Goal: Task Accomplishment & Management: Use online tool/utility

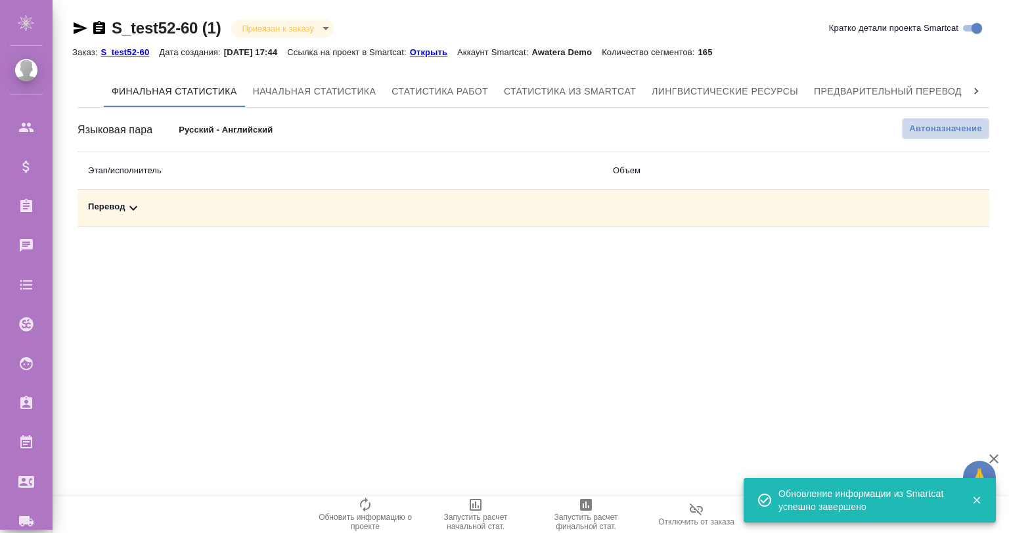
click at [916, 131] on span "Автоназначение" at bounding box center [945, 128] width 73 height 13
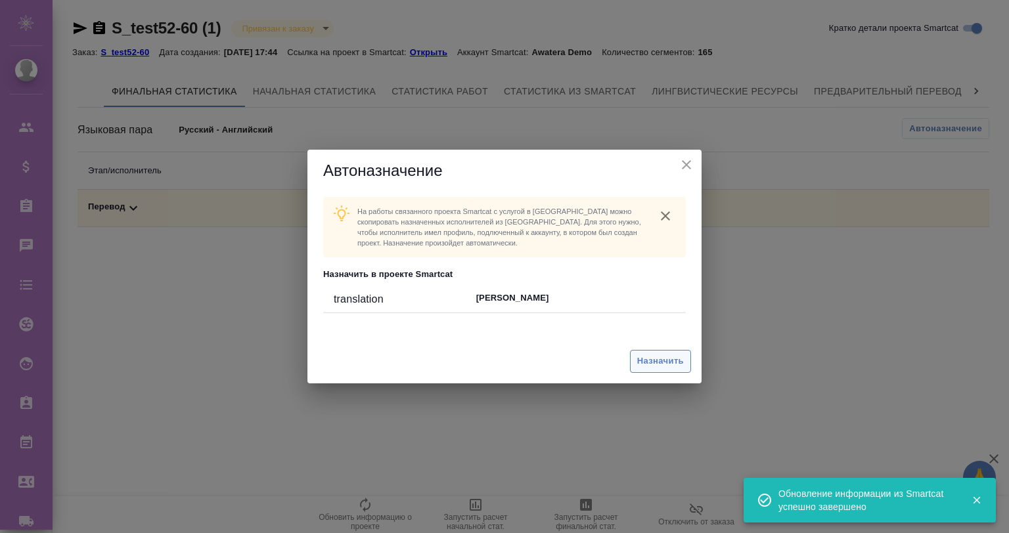
click at [665, 365] on span "Назначить" at bounding box center [660, 361] width 47 height 15
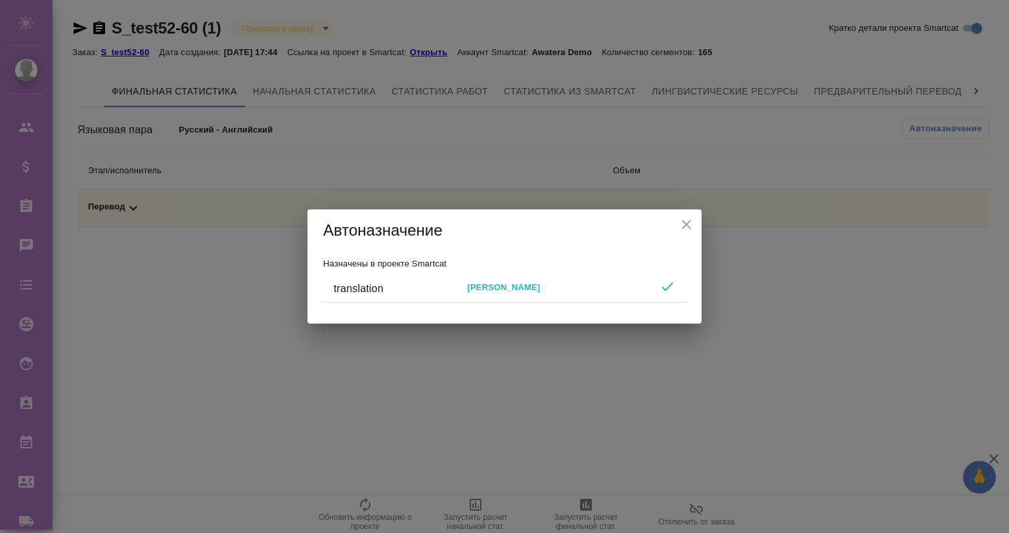
click at [691, 229] on icon "close" at bounding box center [686, 225] width 16 height 16
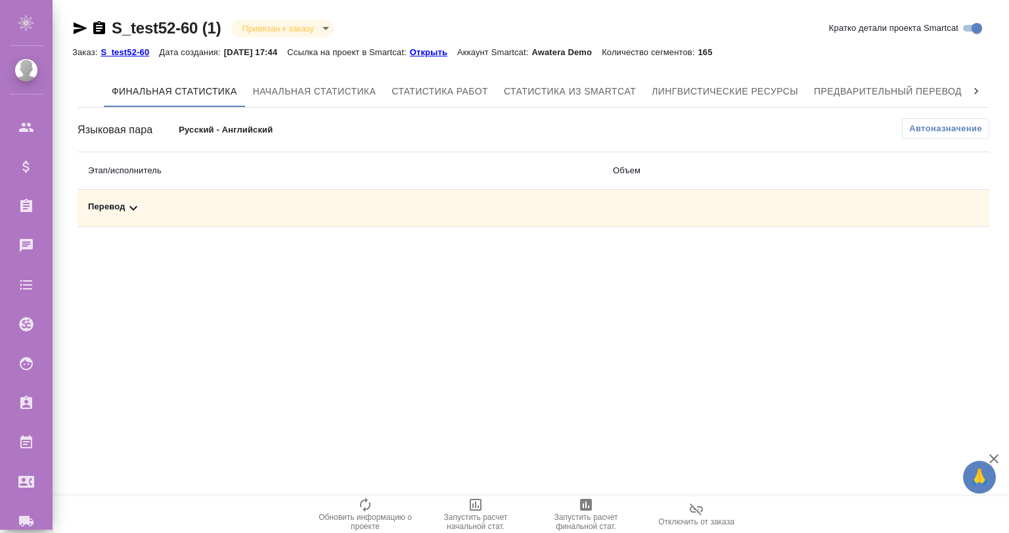
click at [114, 49] on p "S_test52-60" at bounding box center [129, 52] width 58 height 10
click at [127, 53] on p "S_test52-60" at bounding box center [129, 52] width 58 height 10
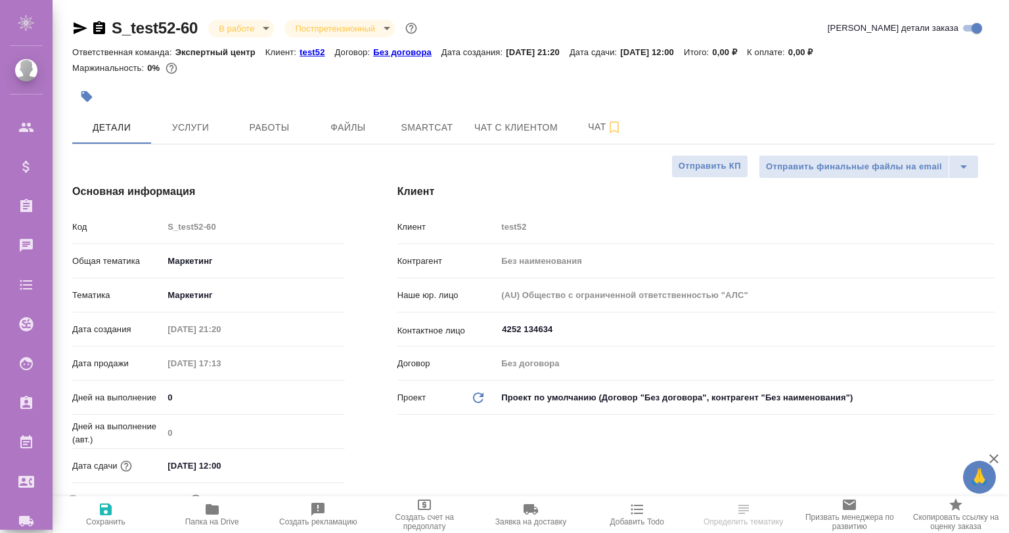
select select "RU"
type input "Гвоздиков Андрей"
select select "RU"
type textarea "x"
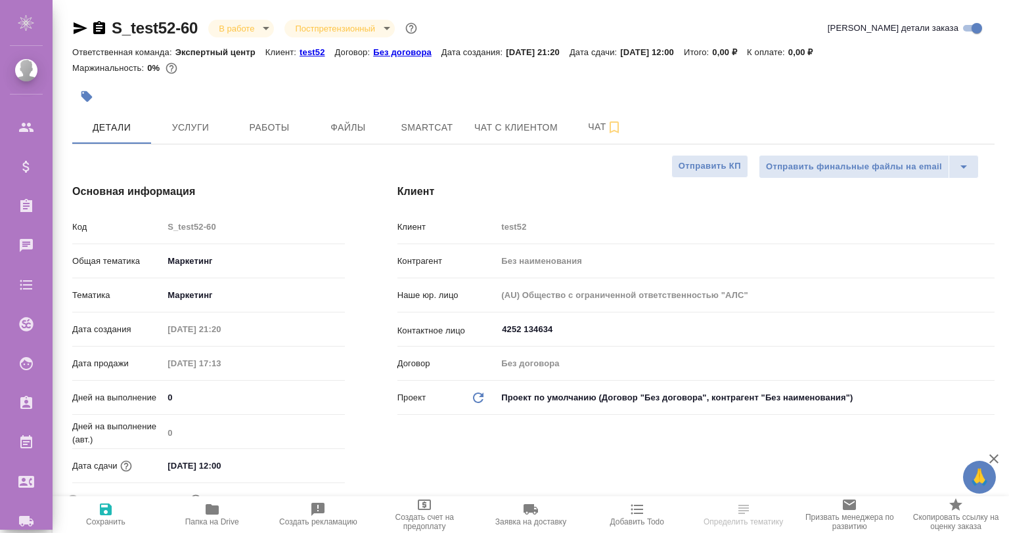
type textarea "x"
click at [313, 53] on p "test52" at bounding box center [316, 52] width 35 height 10
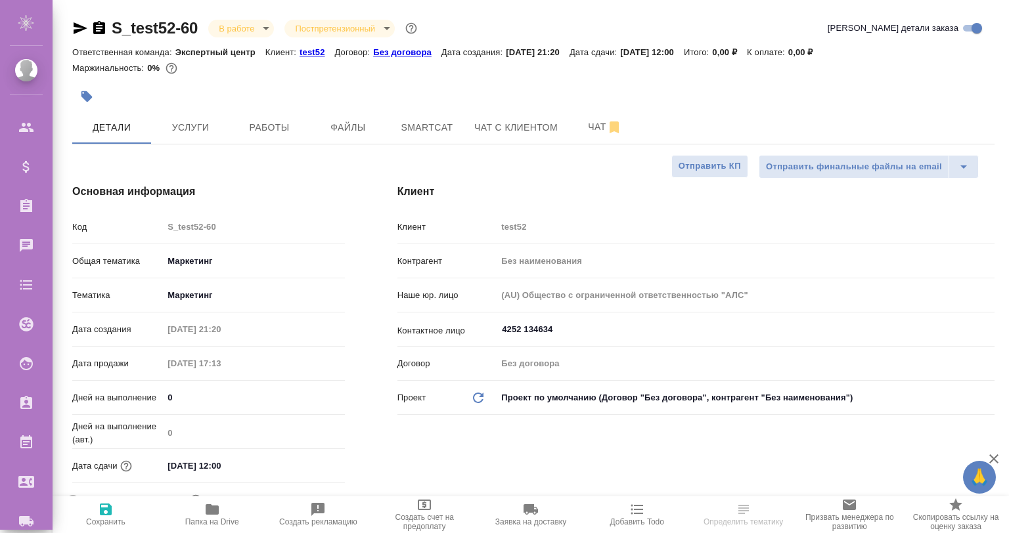
type textarea "x"
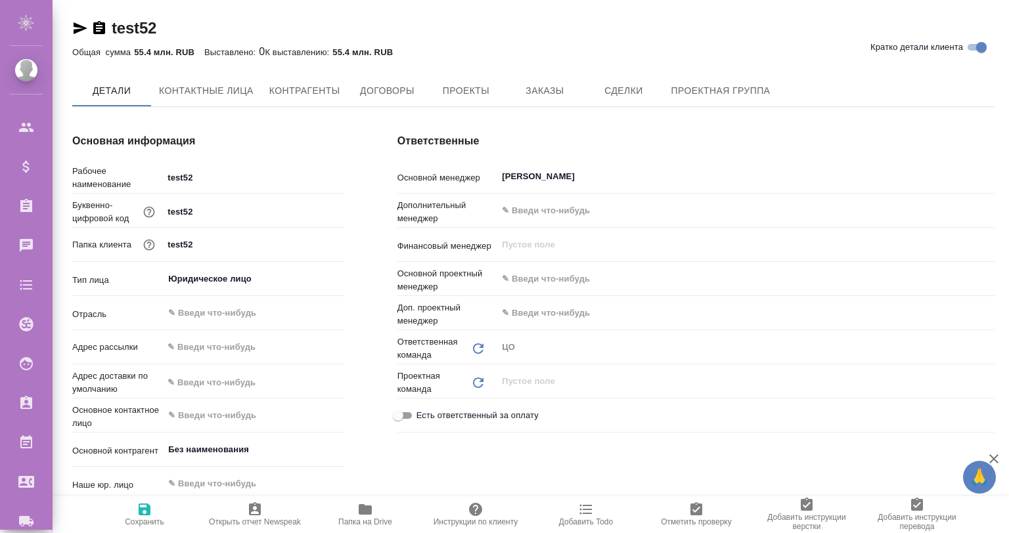
type textarea "x"
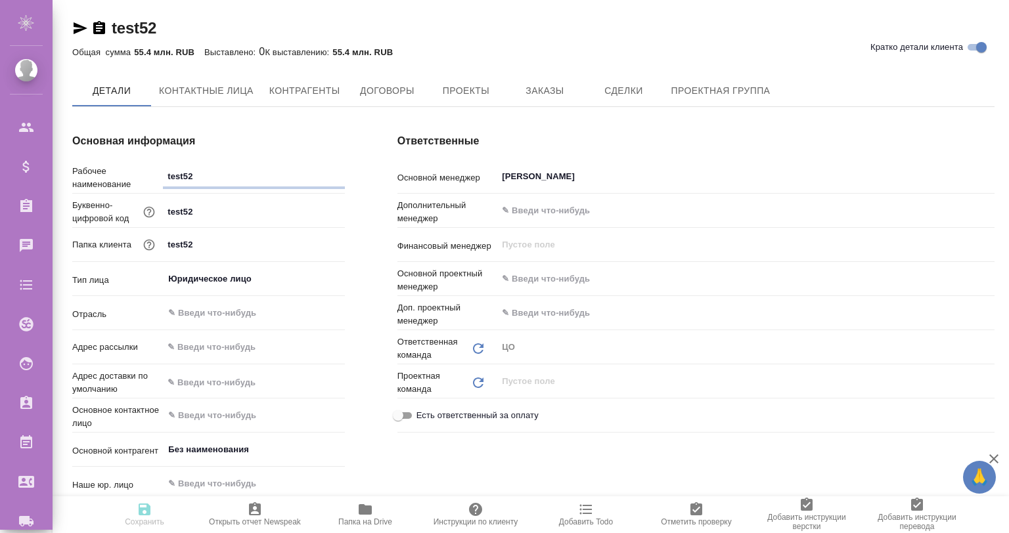
type textarea "x"
click at [558, 79] on button "Заказы" at bounding box center [544, 91] width 79 height 33
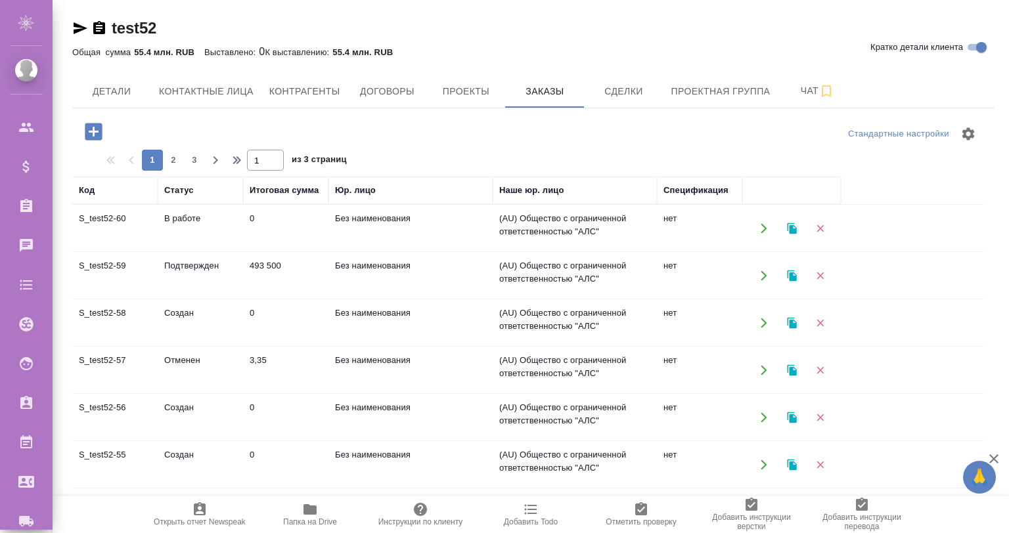
click at [110, 262] on td "S_test52-59" at bounding box center [114, 276] width 85 height 46
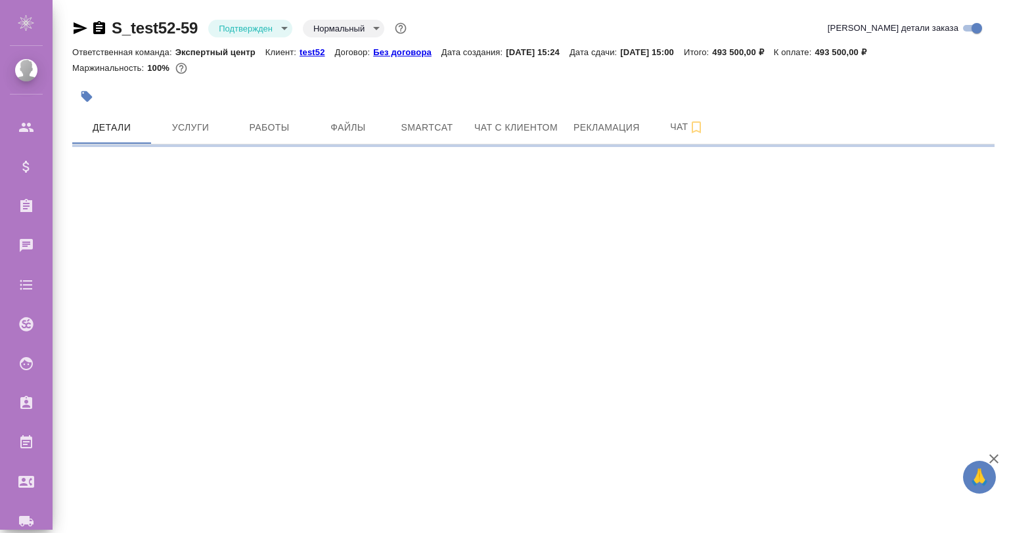
select select "RU"
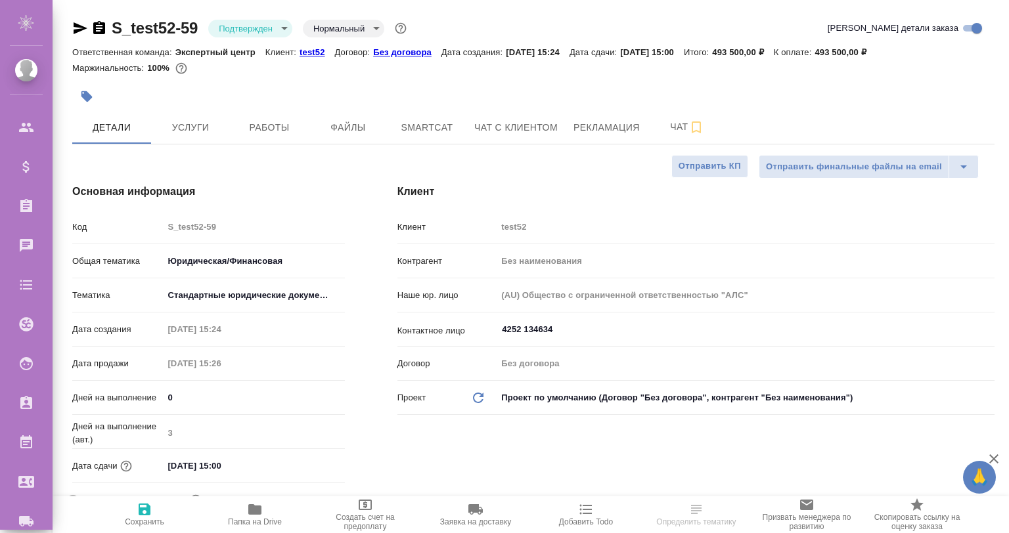
type textarea "x"
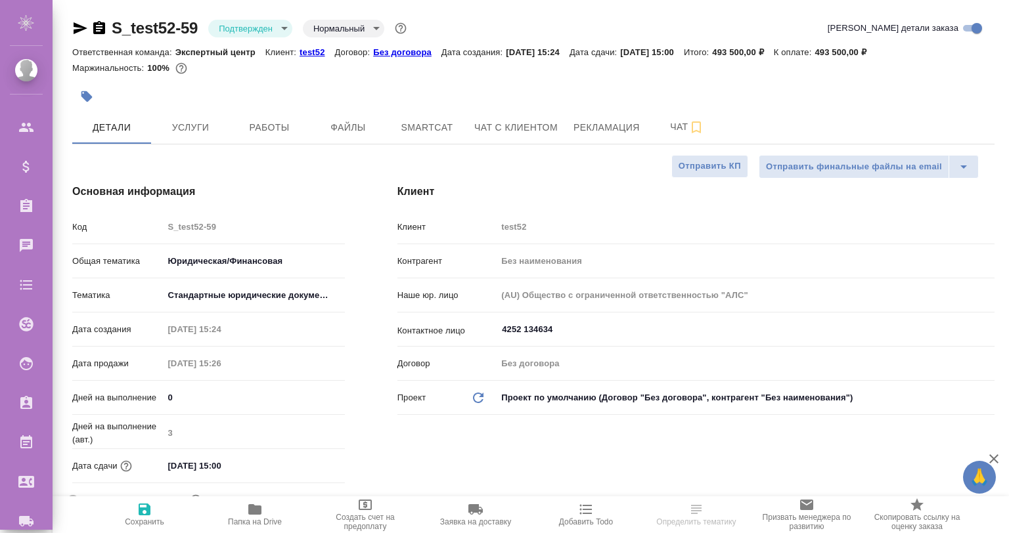
type textarea "x"
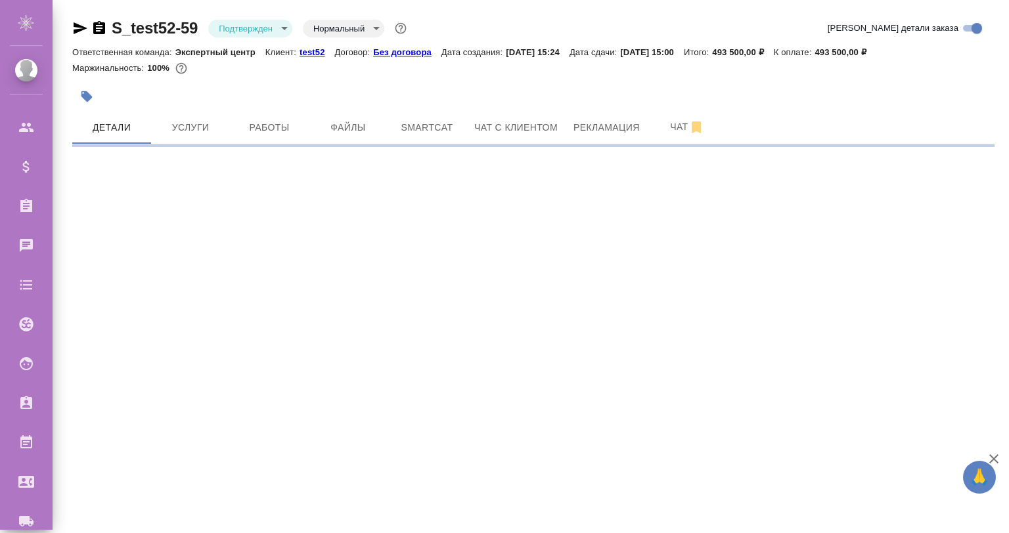
select select "RU"
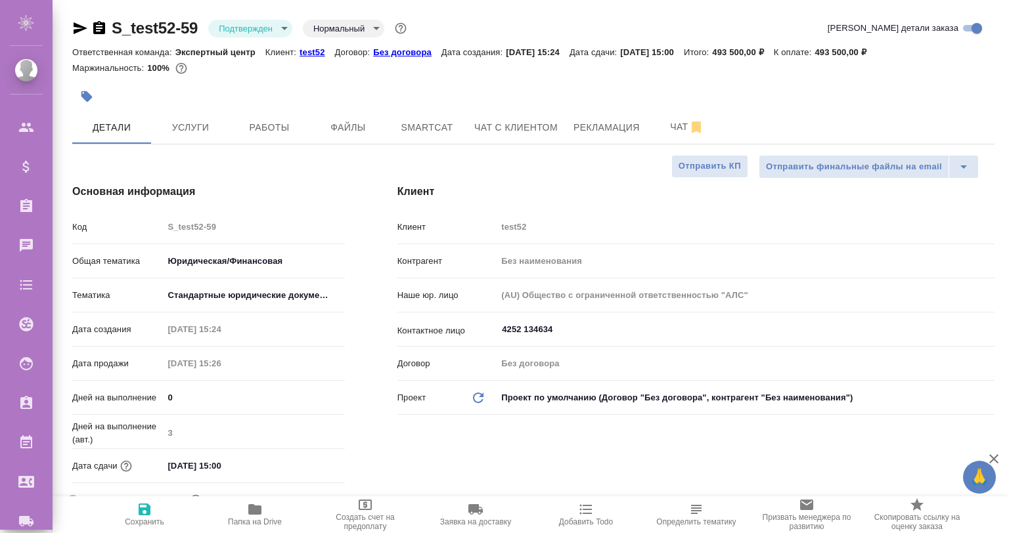
type textarea "x"
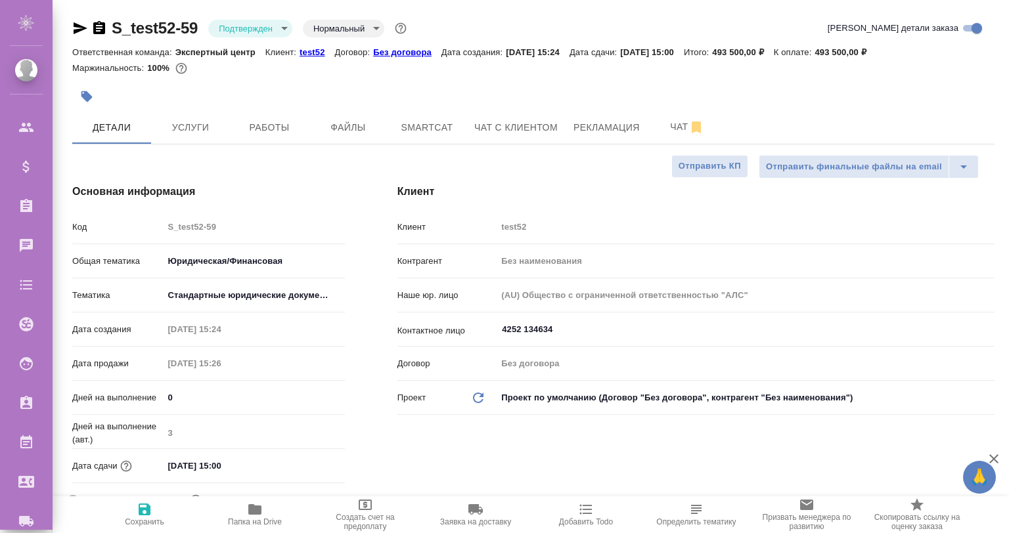
type textarea "x"
click at [430, 127] on span "Smartcat" at bounding box center [426, 128] width 63 height 16
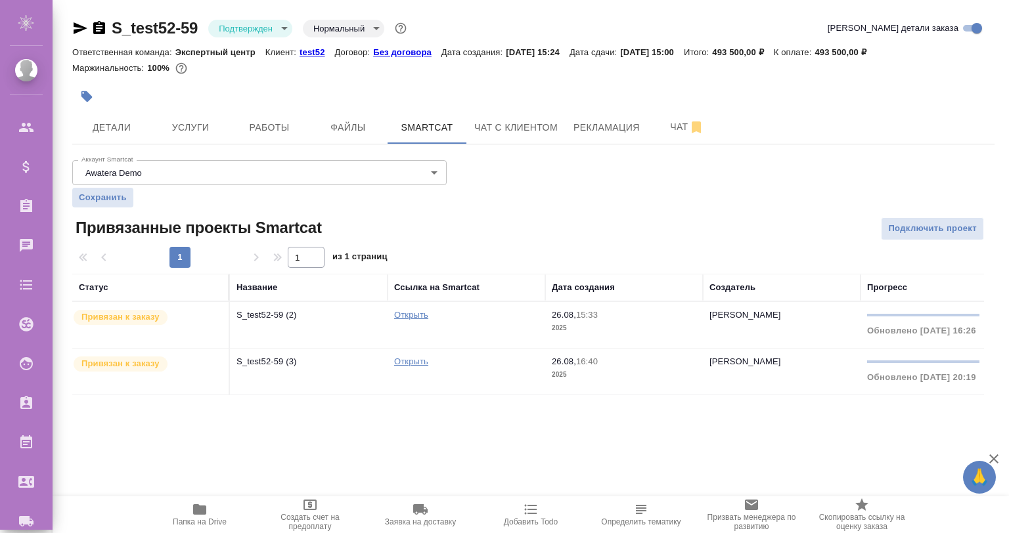
click at [292, 331] on td "S_test52-59 (2)" at bounding box center [309, 325] width 158 height 46
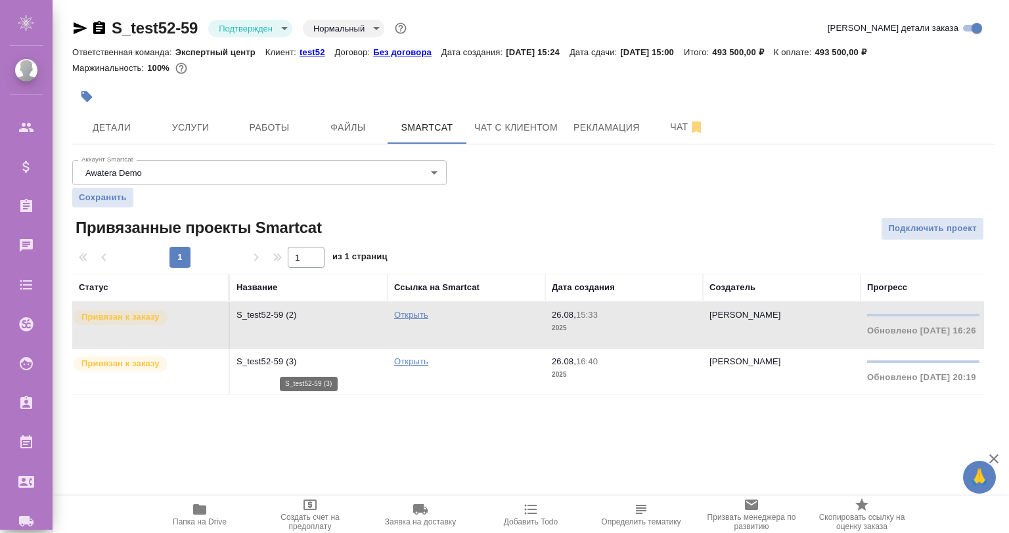
click at [311, 363] on p "S_test52-59 (3)" at bounding box center [308, 361] width 144 height 13
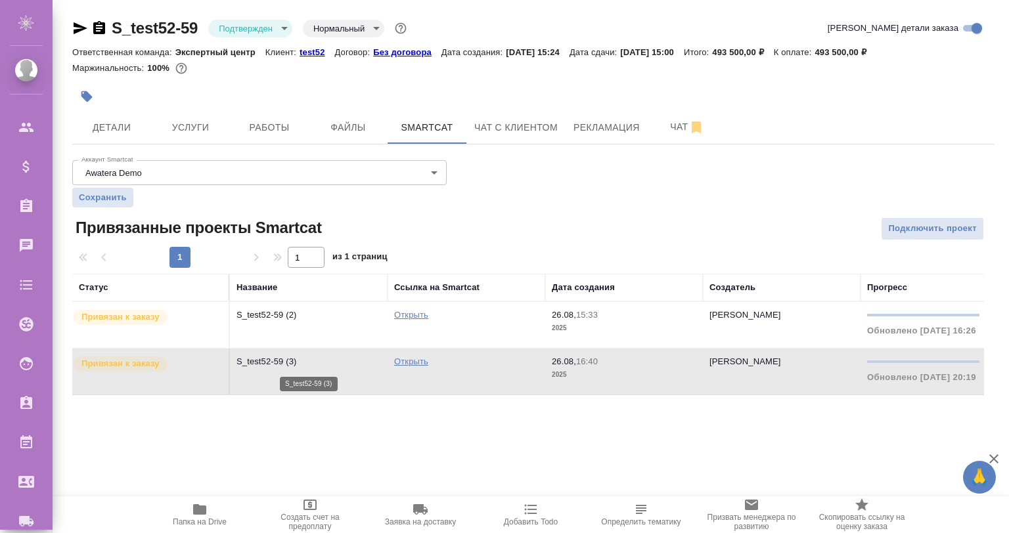
click at [313, 363] on p "S_test52-59 (3)" at bounding box center [308, 361] width 144 height 13
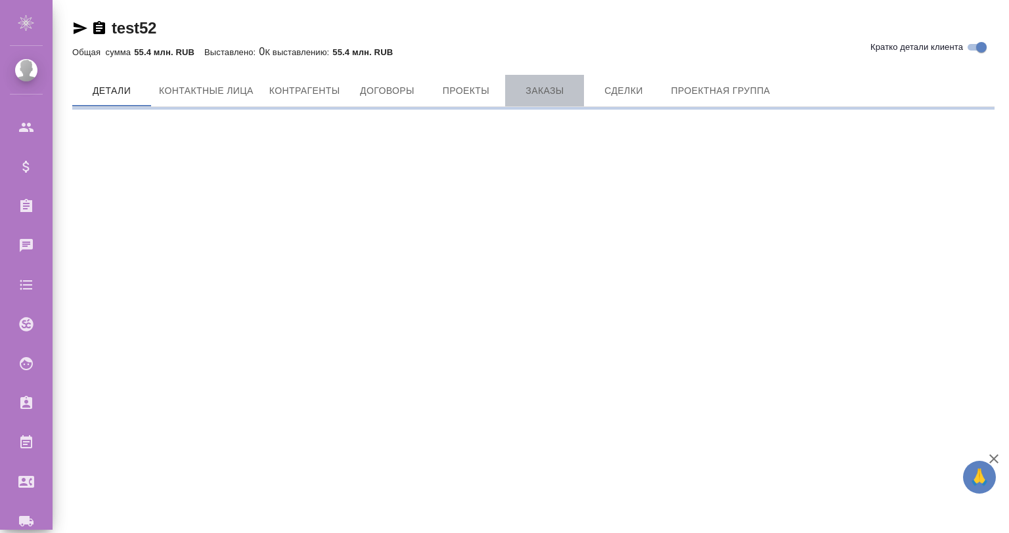
click at [554, 92] on span "Заказы" at bounding box center [544, 91] width 63 height 16
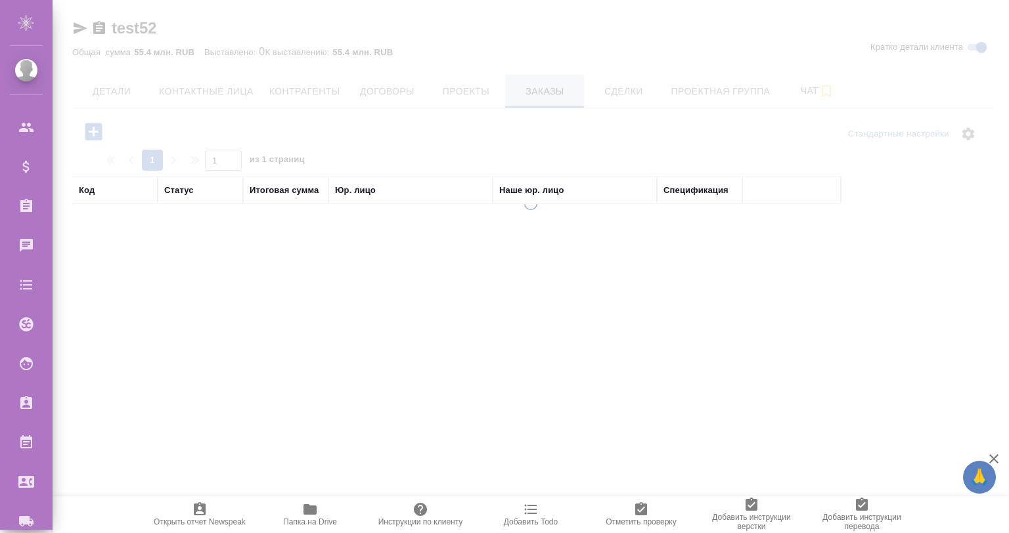
click at [533, 88] on div at bounding box center [531, 266] width 956 height 533
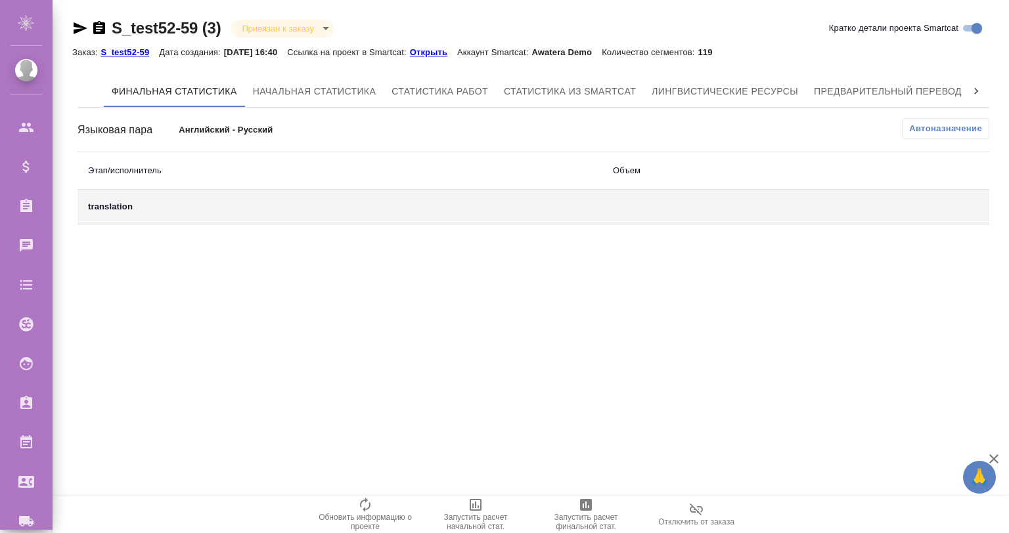
click at [453, 49] on p "Открыть" at bounding box center [433, 52] width 47 height 10
click at [907, 94] on span "Предварительный перевод" at bounding box center [888, 91] width 148 height 16
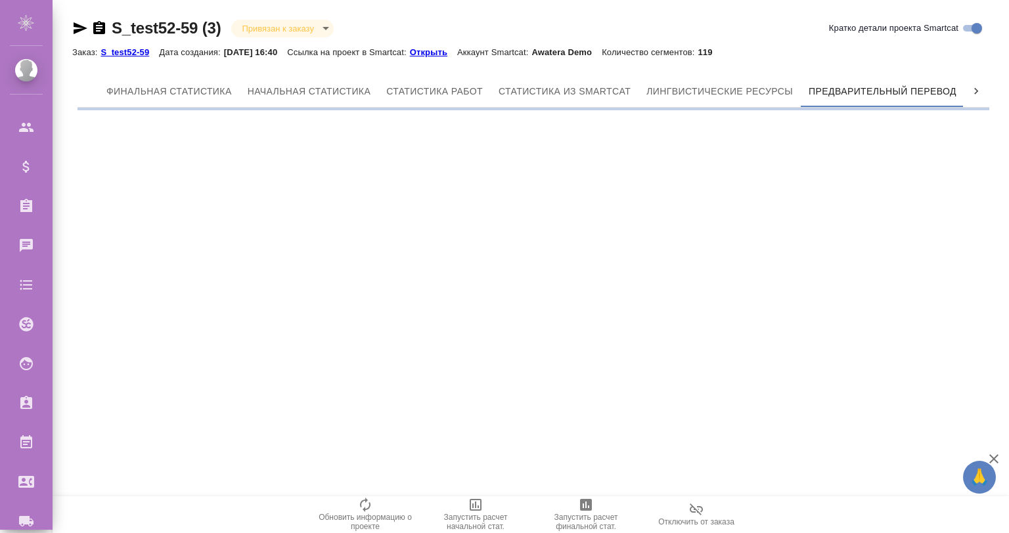
scroll to position [0, 6]
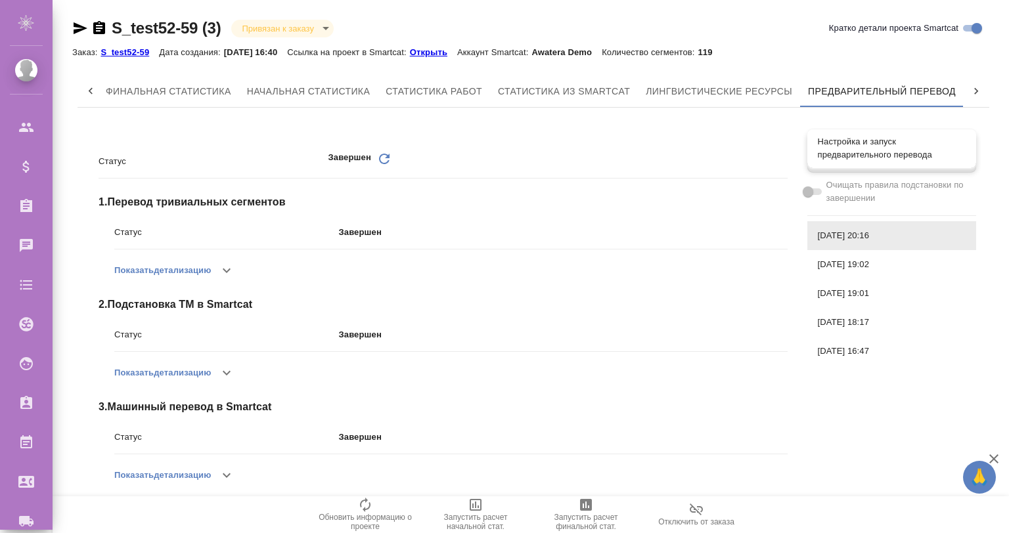
click at [878, 156] on span "Настройка и запуск предварительного перевода" at bounding box center [892, 148] width 148 height 26
checkbox input "true"
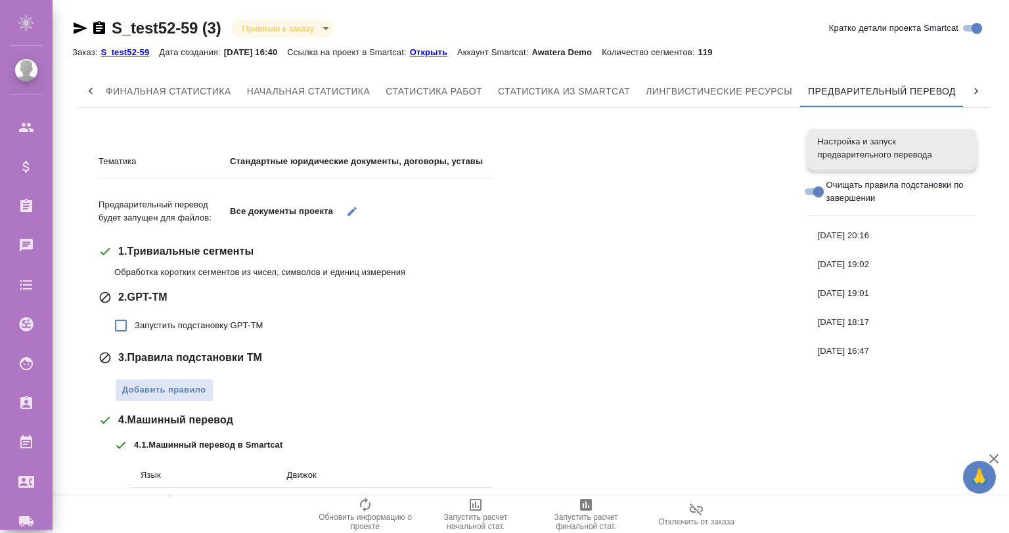
click at [349, 206] on icon "button" at bounding box center [352, 212] width 12 height 12
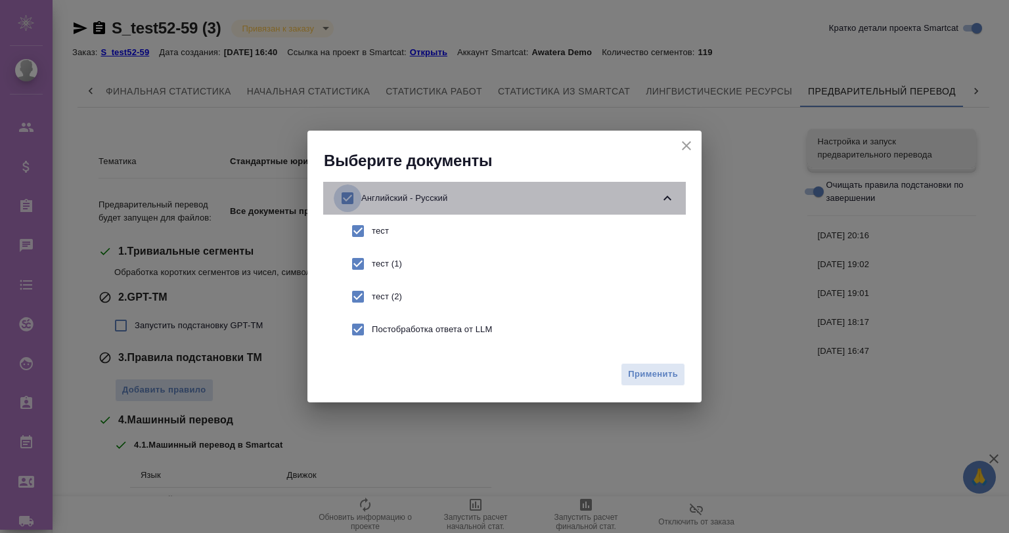
click at [344, 198] on input "checkbox" at bounding box center [348, 199] width 28 height 28
checkbox input "false"
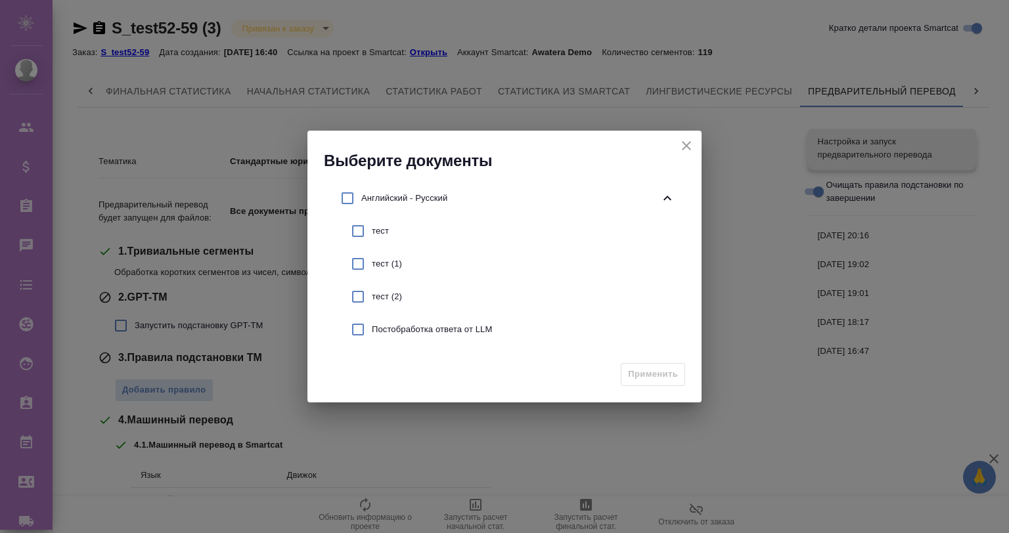
click at [363, 329] on input "checkbox" at bounding box center [358, 330] width 28 height 28
checkbox input "true"
drag, startPoint x: 642, startPoint y: 368, endPoint x: 542, endPoint y: 368, distance: 100.5
click at [643, 368] on span "Применить" at bounding box center [653, 374] width 50 height 15
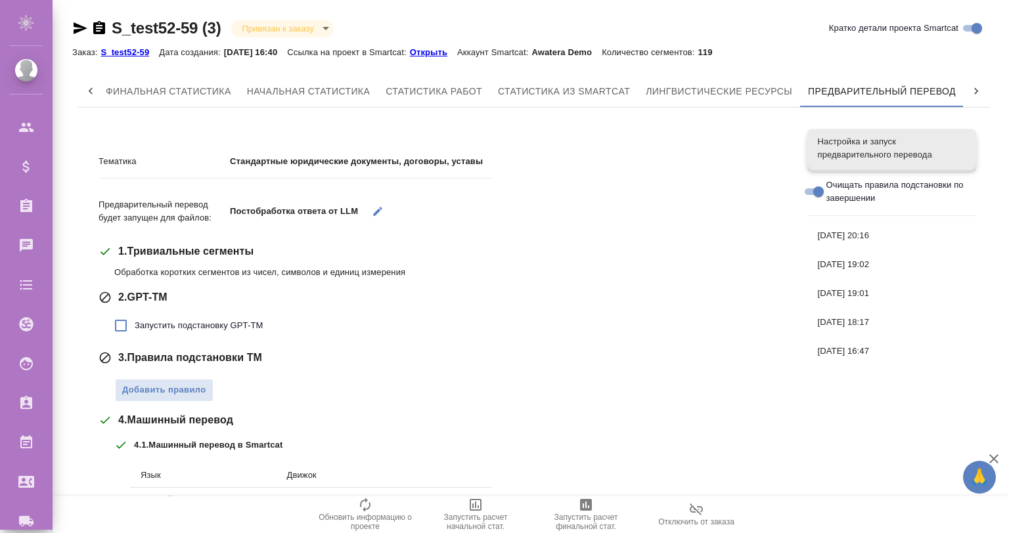
click at [155, 319] on span "Запустить подстановку GPT-TM" at bounding box center [199, 325] width 128 height 13
click at [135, 319] on input "Запустить подстановку GPT-TM" at bounding box center [121, 326] width 28 height 28
checkbox input "true"
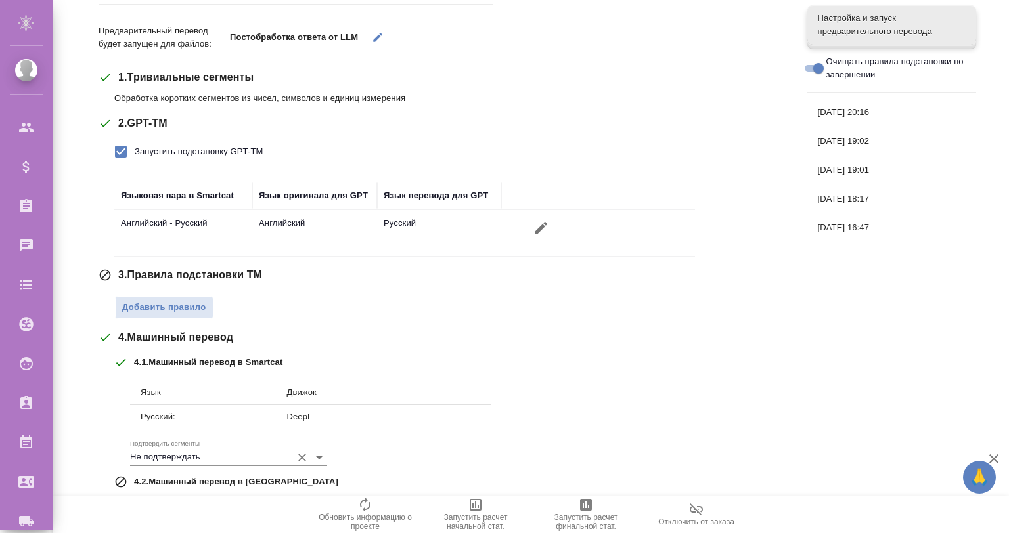
scroll to position [296, 0]
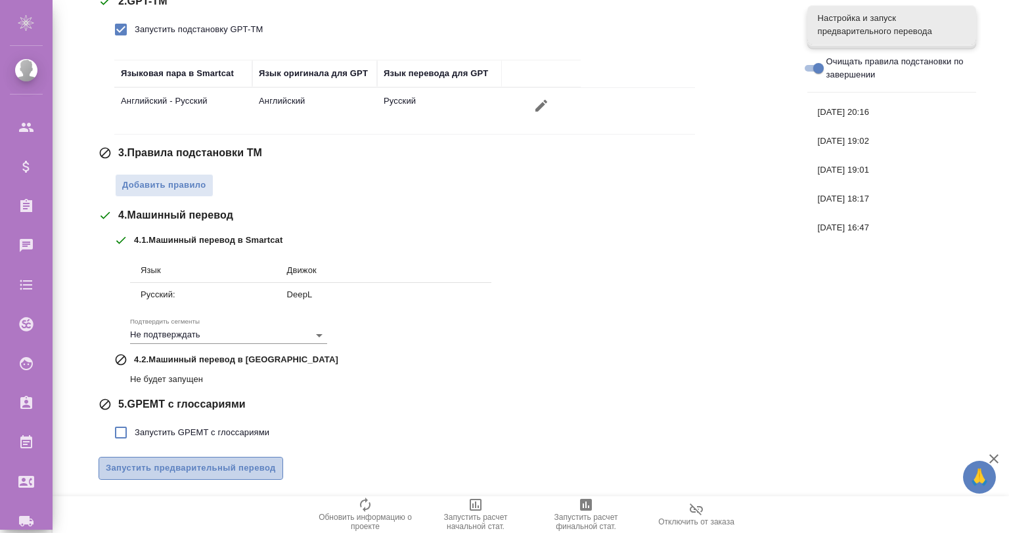
click at [226, 461] on span "Запустить предварительный перевод" at bounding box center [191, 468] width 170 height 15
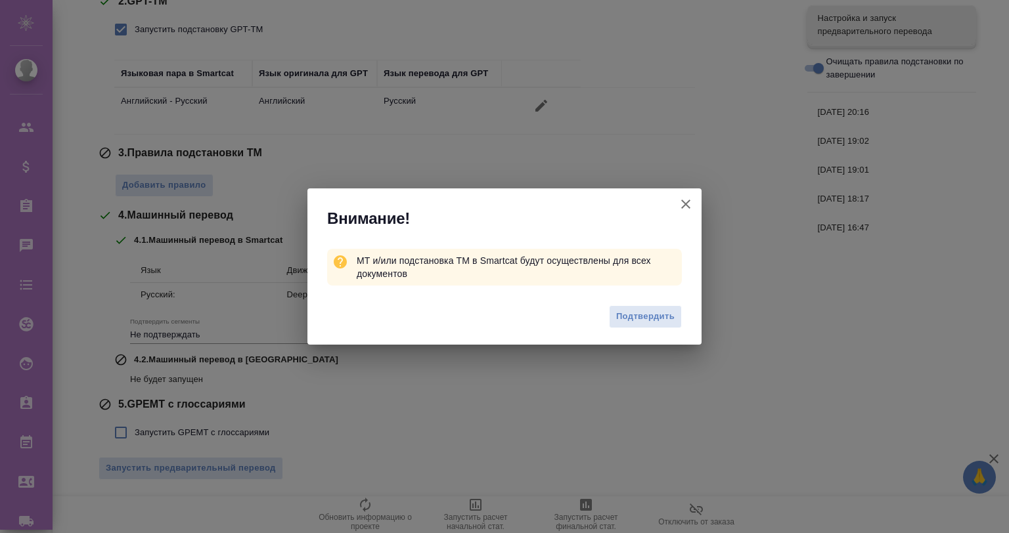
drag, startPoint x: 635, startPoint y: 317, endPoint x: 611, endPoint y: 218, distance: 102.1
click at [584, 229] on div "Внимание! МТ и/или подстановка ТМ в Smartcat будут осуществлены для всех докуме…" at bounding box center [504, 267] width 394 height 156
click at [679, 204] on icon "button" at bounding box center [686, 204] width 16 height 16
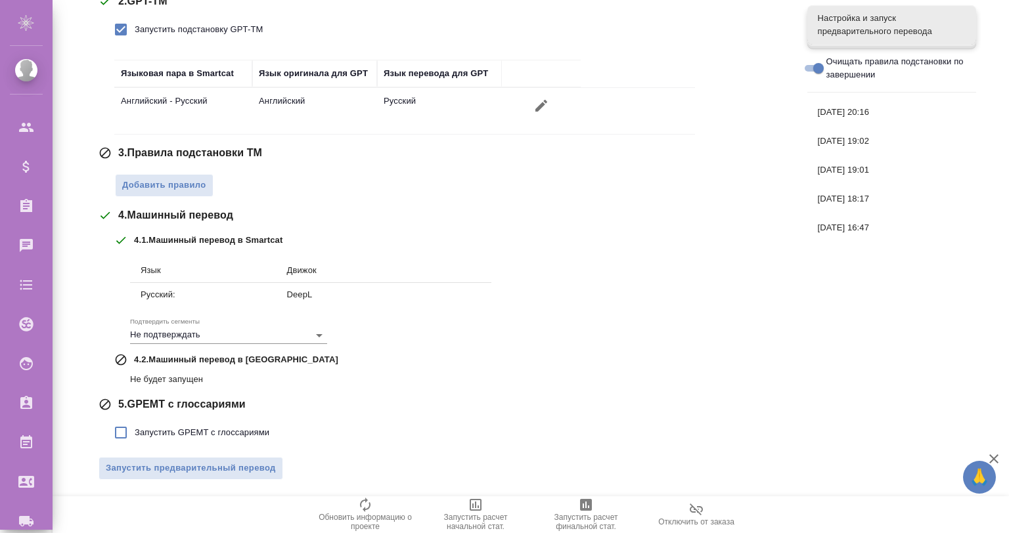
scroll to position [0, 0]
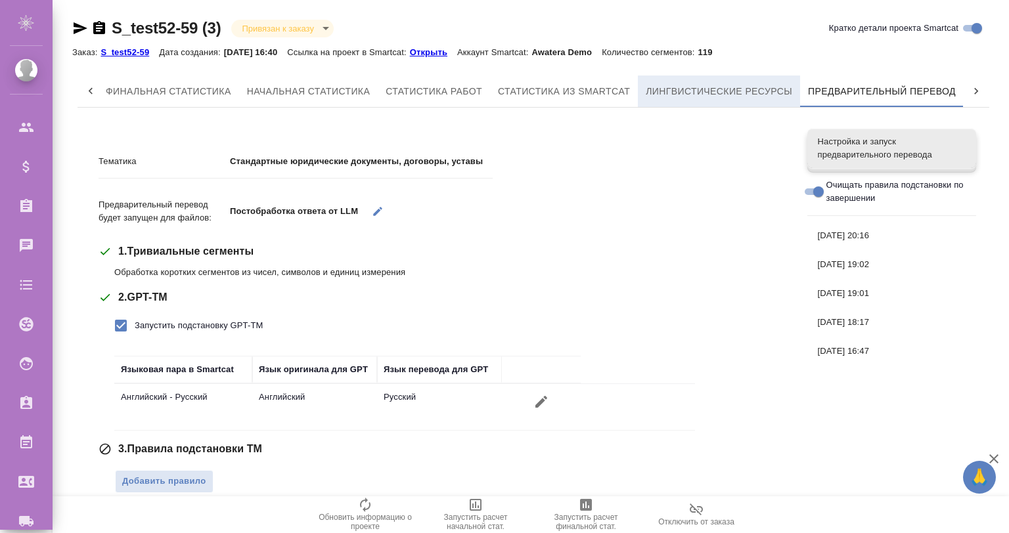
click at [712, 84] on span "Лингвистические ресурсы" at bounding box center [719, 91] width 146 height 16
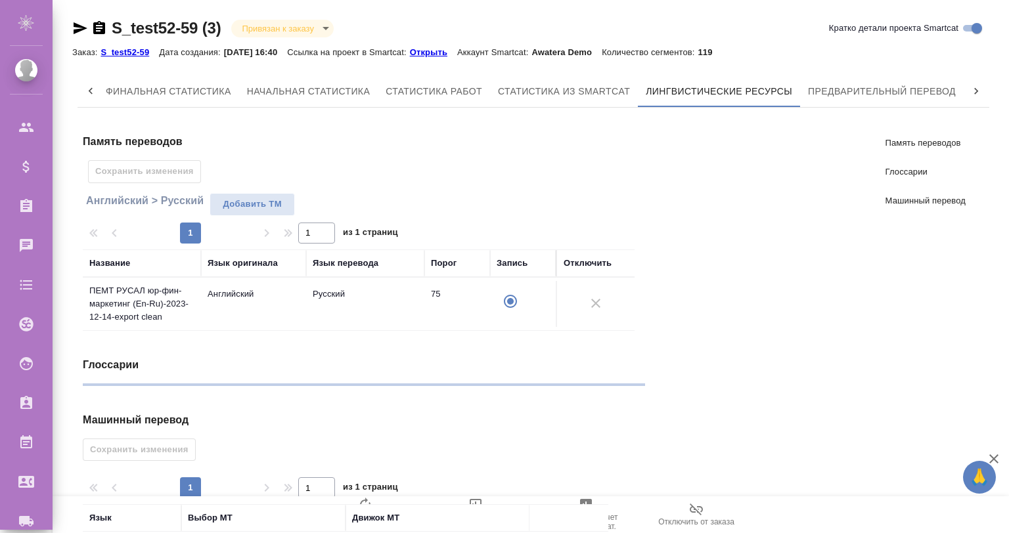
scroll to position [259, 0]
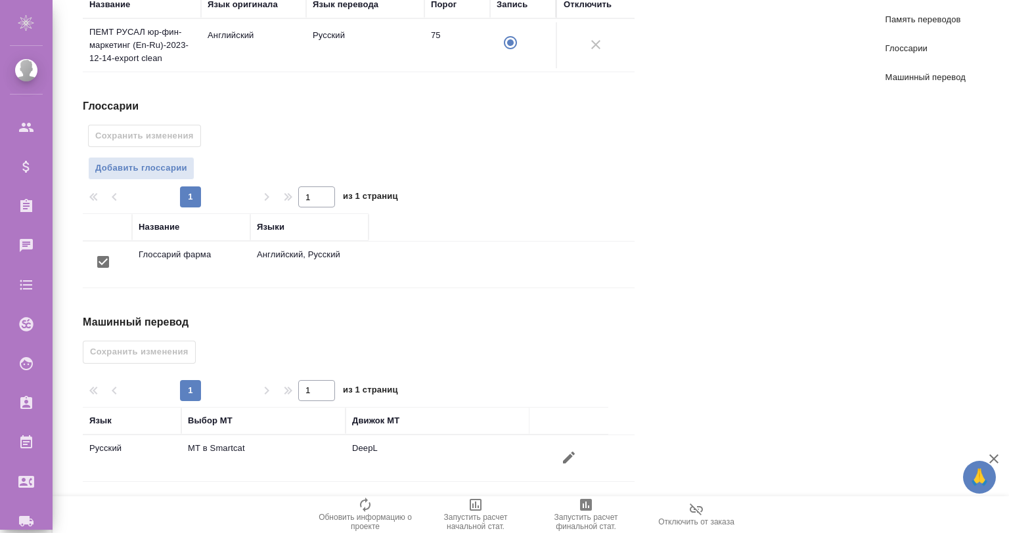
click at [575, 450] on icon "button" at bounding box center [569, 458] width 16 height 16
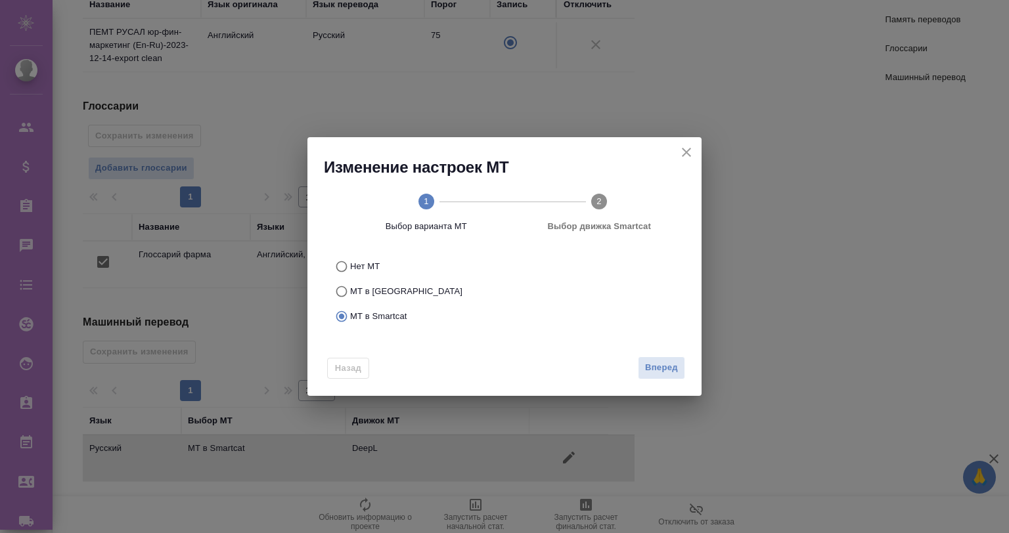
click at [360, 260] on span "Нет МТ" at bounding box center [365, 266] width 30 height 13
click at [350, 260] on input "Нет МТ" at bounding box center [339, 266] width 21 height 25
radio input "true"
click at [668, 372] on span "Применить" at bounding box center [653, 368] width 50 height 15
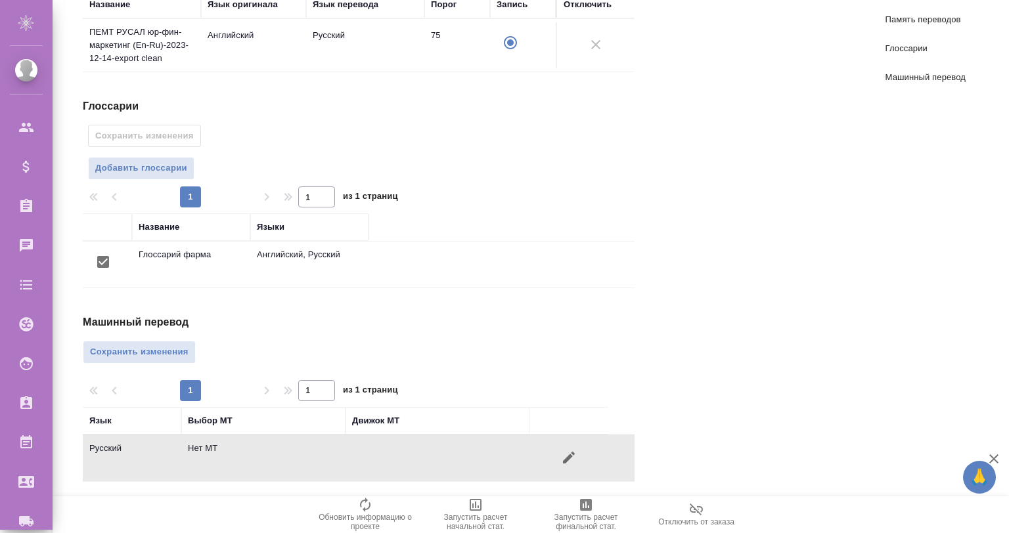
click at [150, 336] on div "Машинный перевод Сохранить изменения 1 1 из 1 страниц Язык Выбор МТ Движок МТ Р…" at bounding box center [364, 398] width 562 height 167
click at [166, 345] on span "Сохранить изменения" at bounding box center [139, 352] width 99 height 15
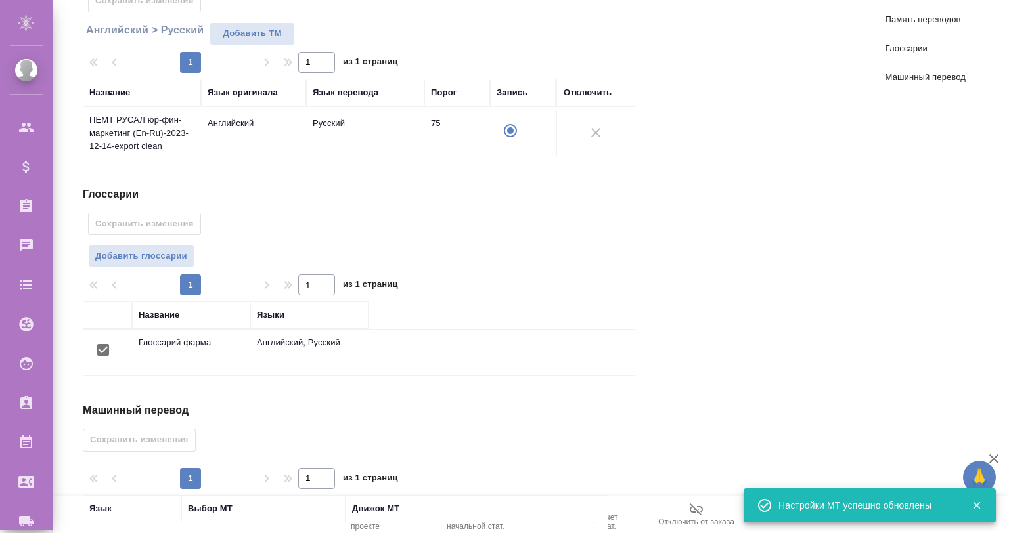
scroll to position [0, 0]
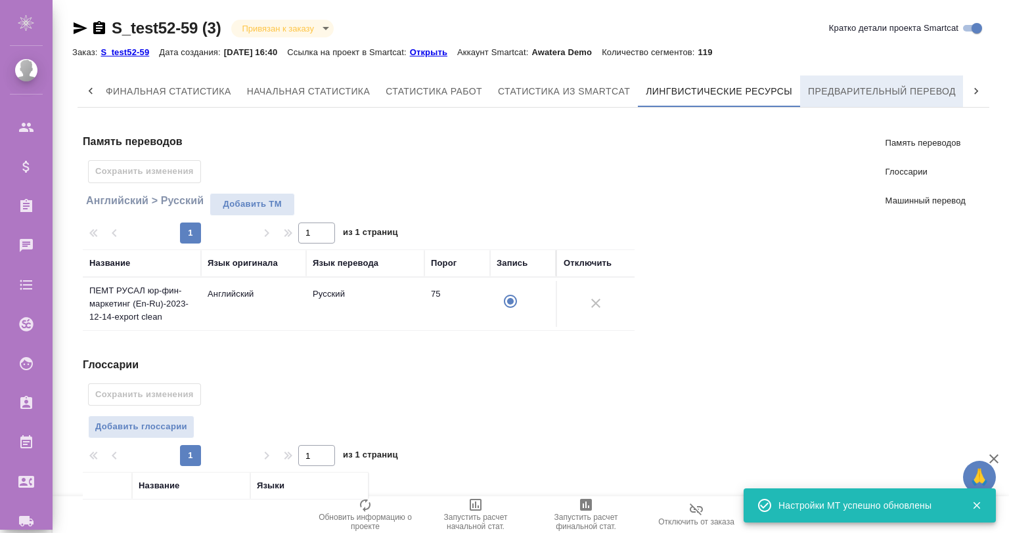
click at [863, 91] on span "Предварительный перевод" at bounding box center [882, 91] width 148 height 16
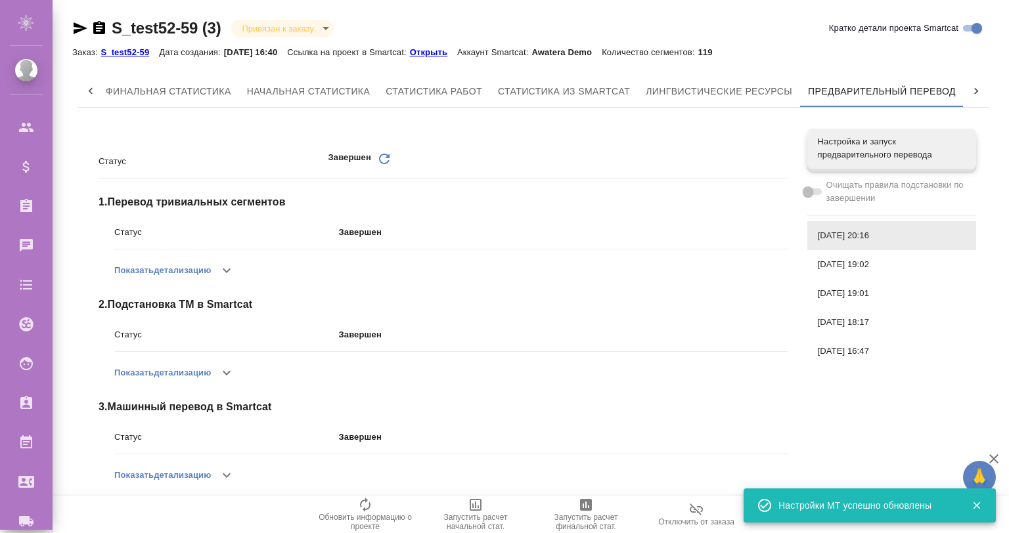
scroll to position [12, 0]
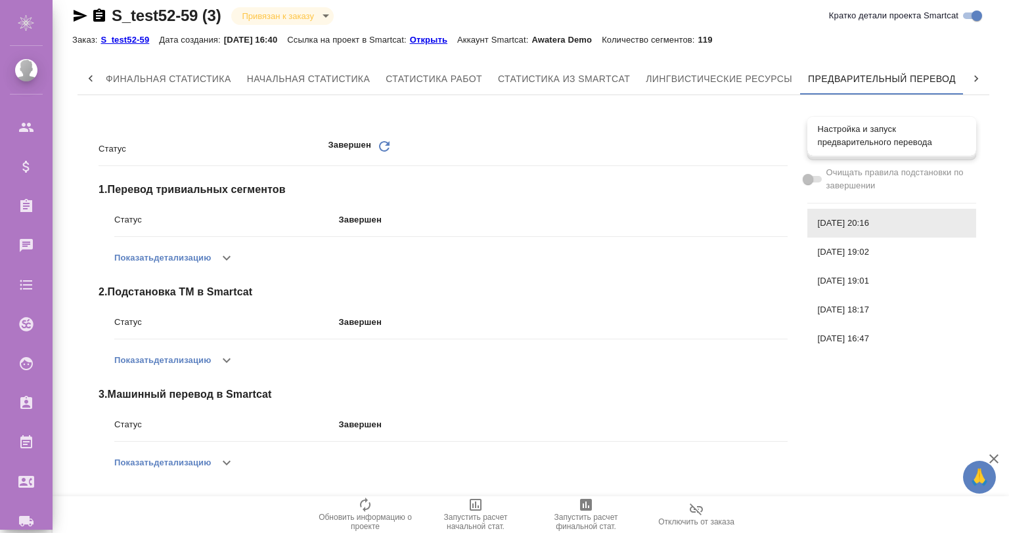
click at [879, 128] on span "Настройка и запуск предварительного перевода" at bounding box center [892, 136] width 148 height 26
checkbox input "true"
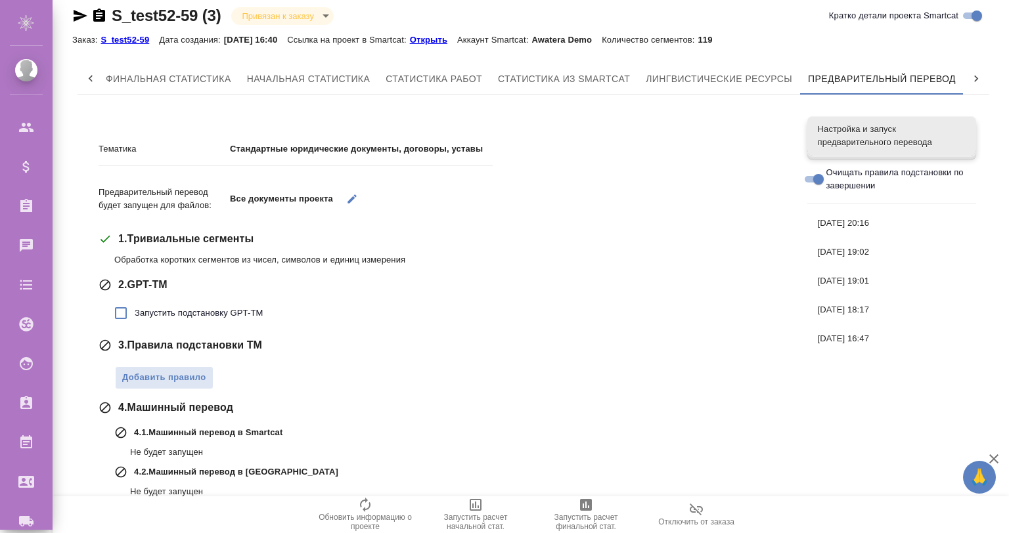
click at [192, 319] on span "Запустить подстановку GPT-TM" at bounding box center [199, 313] width 128 height 13
click at [135, 319] on input "Запустить подстановку GPT-TM" at bounding box center [121, 313] width 28 height 28
checkbox input "true"
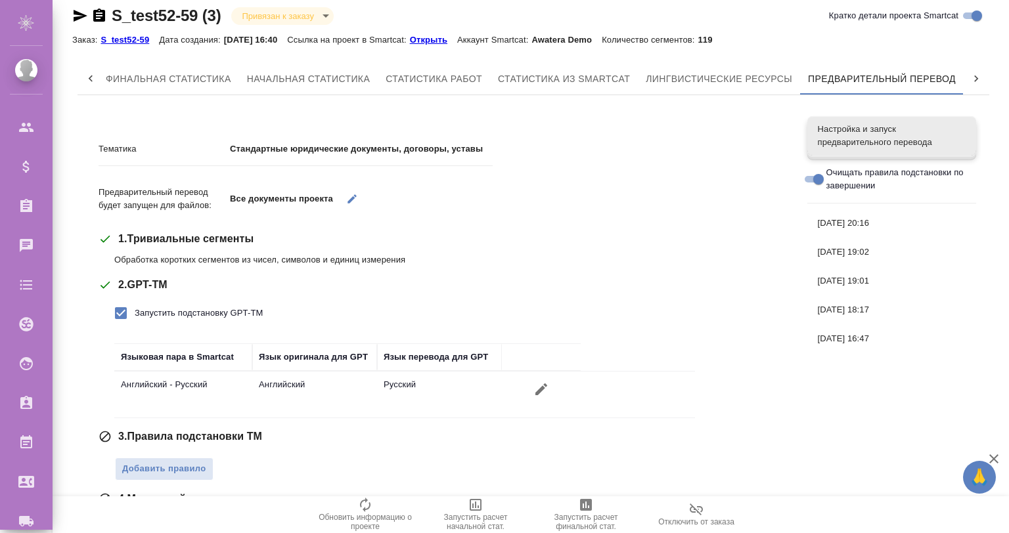
scroll to position [215, 0]
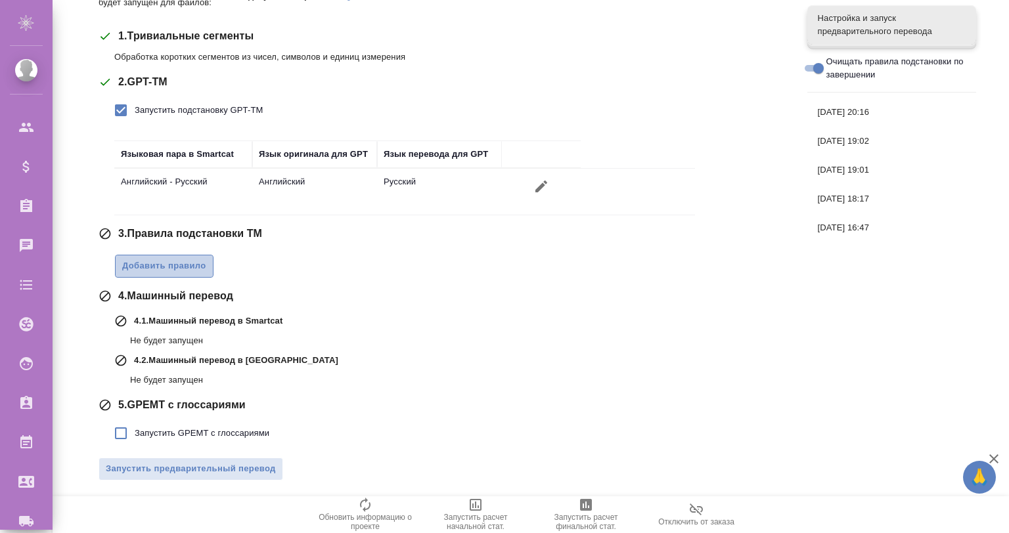
click at [176, 268] on span "Добавить правило" at bounding box center [164, 266] width 84 height 15
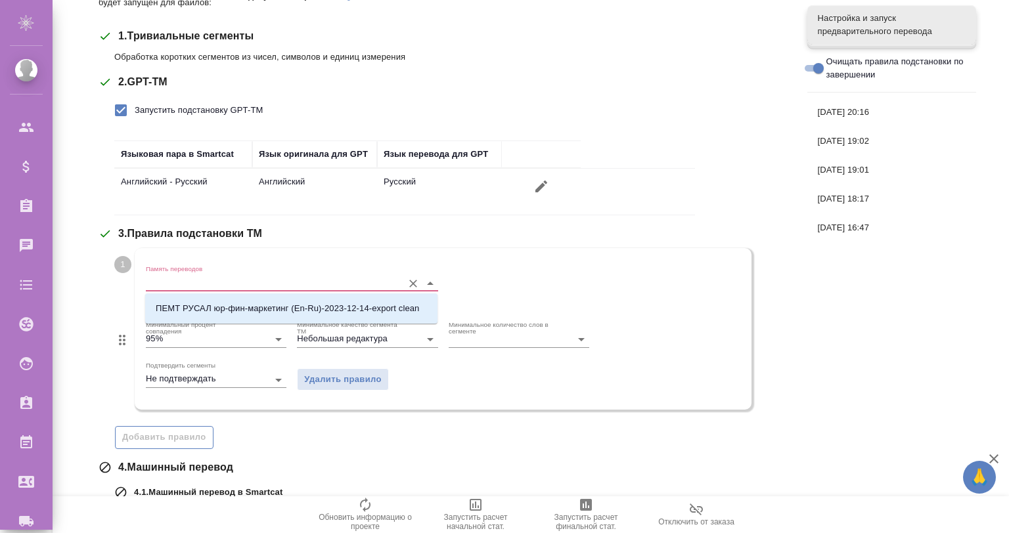
click at [204, 290] on input "Память переводов" at bounding box center [271, 283] width 250 height 16
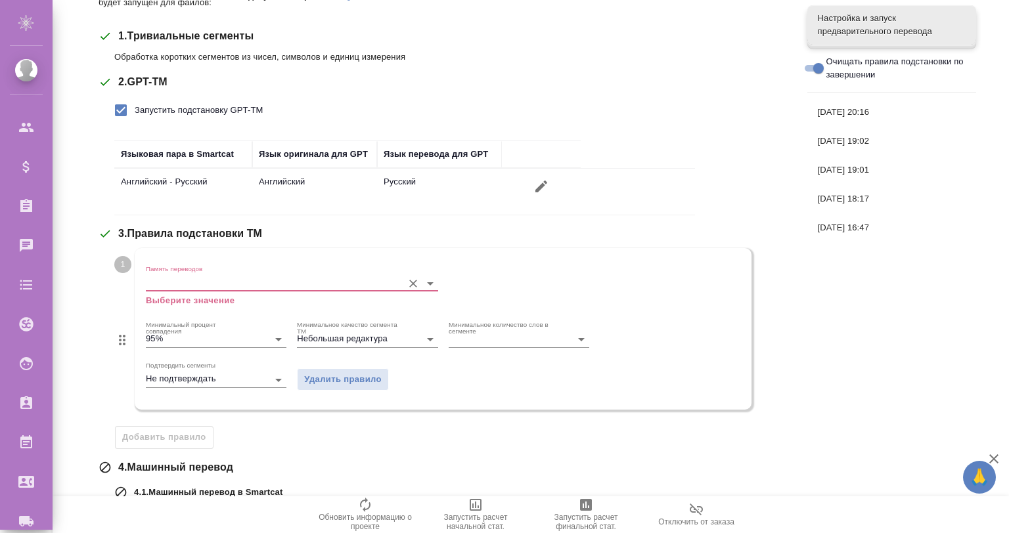
click at [225, 284] on input "Память переводов" at bounding box center [271, 283] width 250 height 16
click at [410, 278] on icon "Очистить" at bounding box center [413, 283] width 13 height 13
click at [349, 380] on span "Удалить правило" at bounding box center [343, 379] width 78 height 15
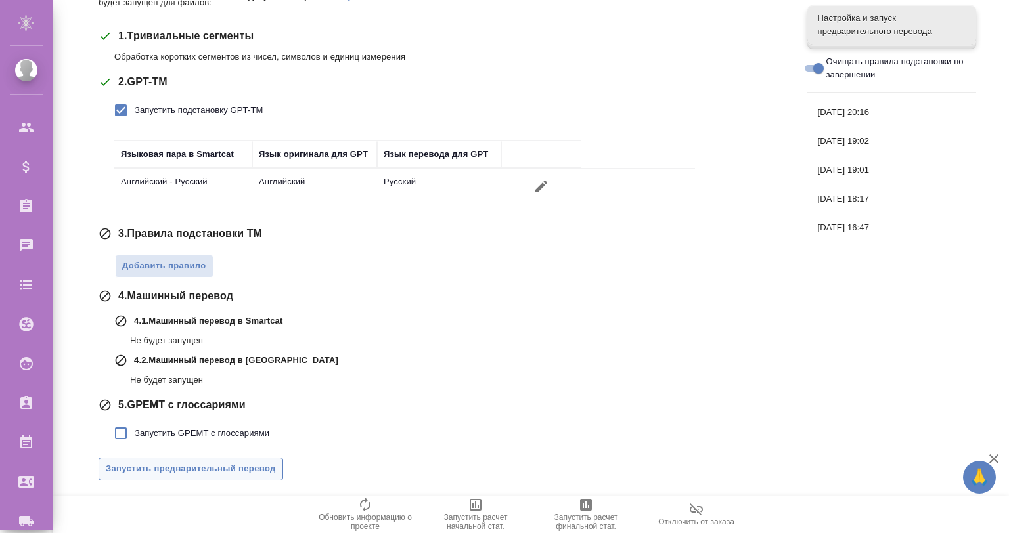
click at [259, 466] on span "Запустить предварительный перевод" at bounding box center [191, 469] width 170 height 15
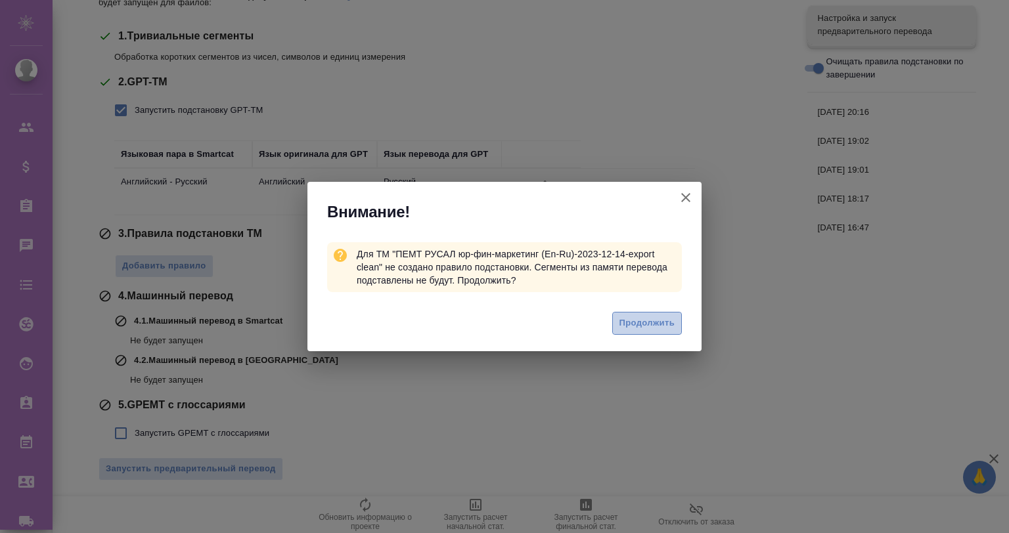
click at [638, 321] on span "Продолжить" at bounding box center [646, 323] width 55 height 15
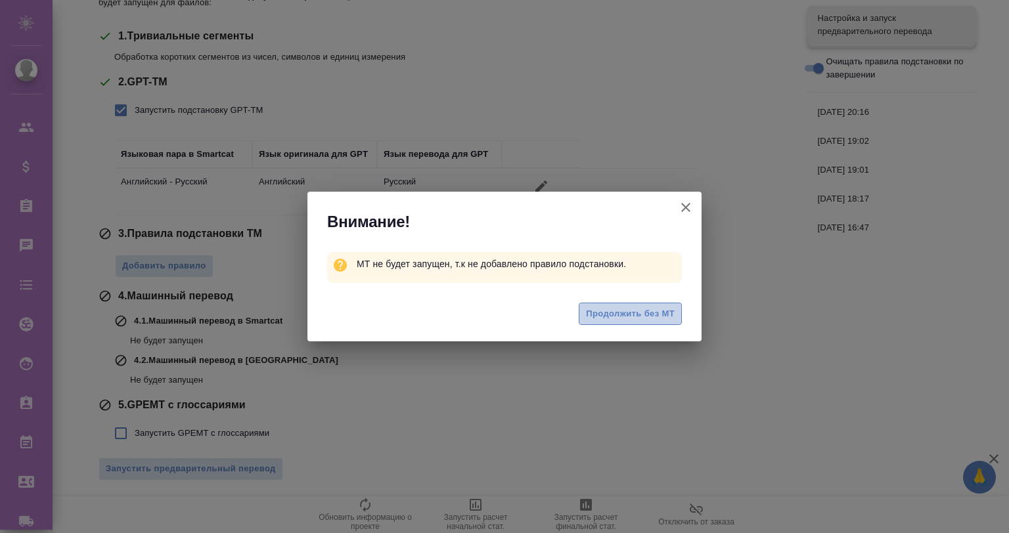
click at [633, 313] on span "Продолжить без МТ" at bounding box center [630, 314] width 89 height 15
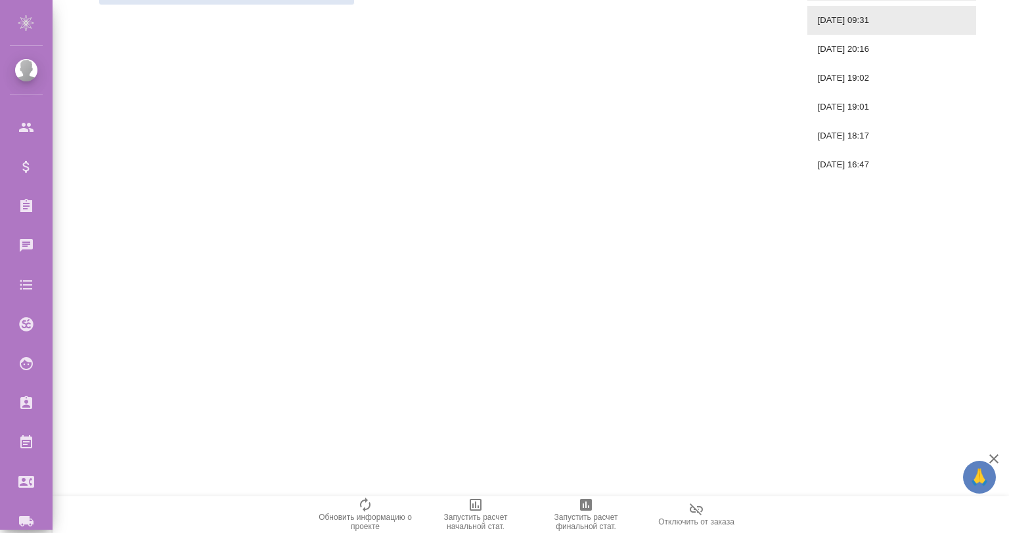
scroll to position [0, 0]
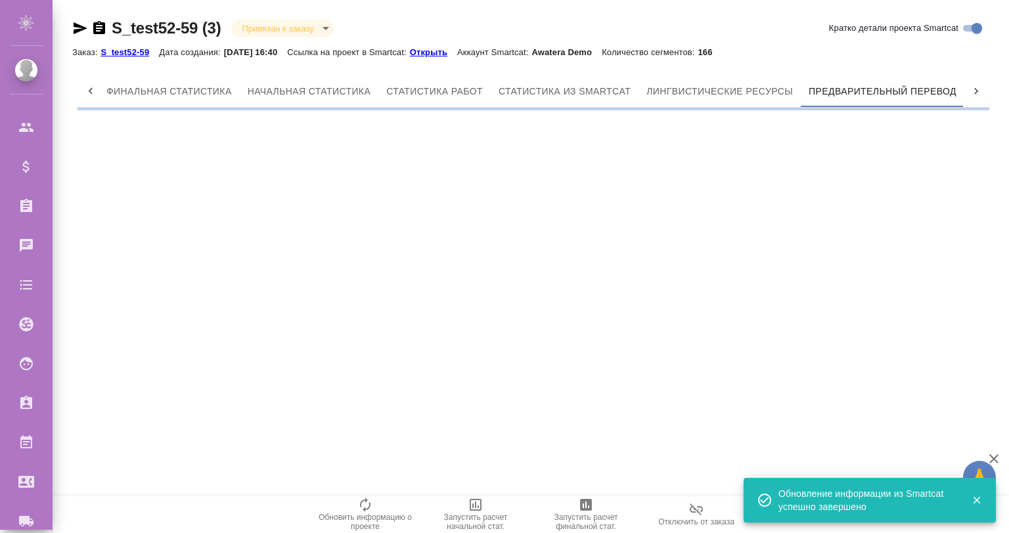
scroll to position [0, 6]
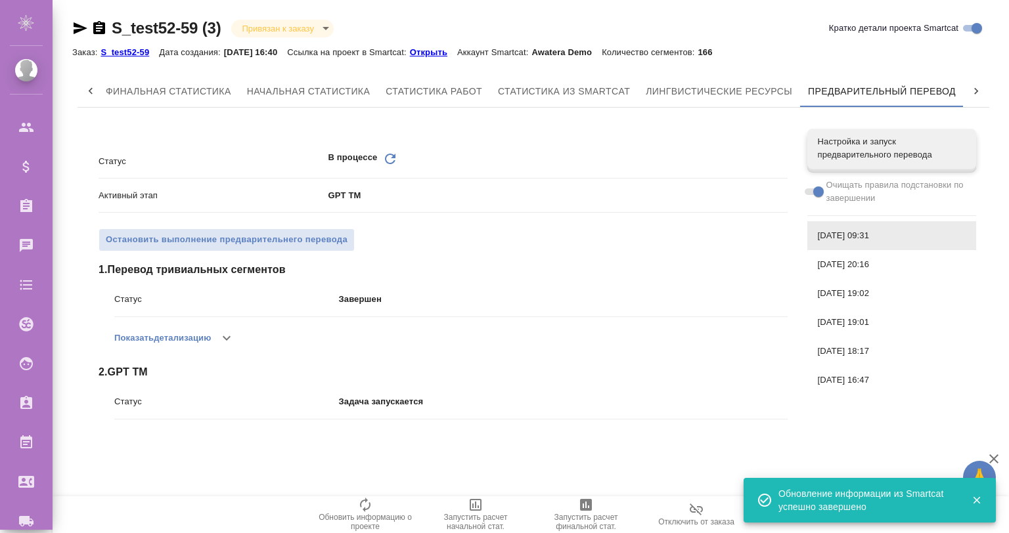
drag, startPoint x: 250, startPoint y: 331, endPoint x: 239, endPoint y: 332, distance: 11.2
click at [247, 332] on div "Показать детализацию" at bounding box center [450, 338] width 673 height 32
click at [239, 332] on button "button" at bounding box center [227, 338] width 32 height 32
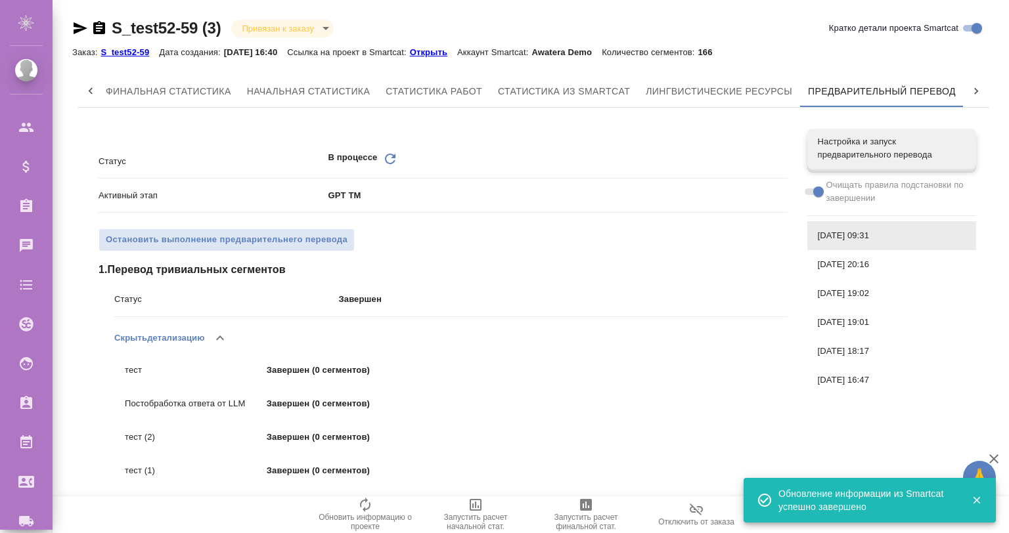
scroll to position [79, 0]
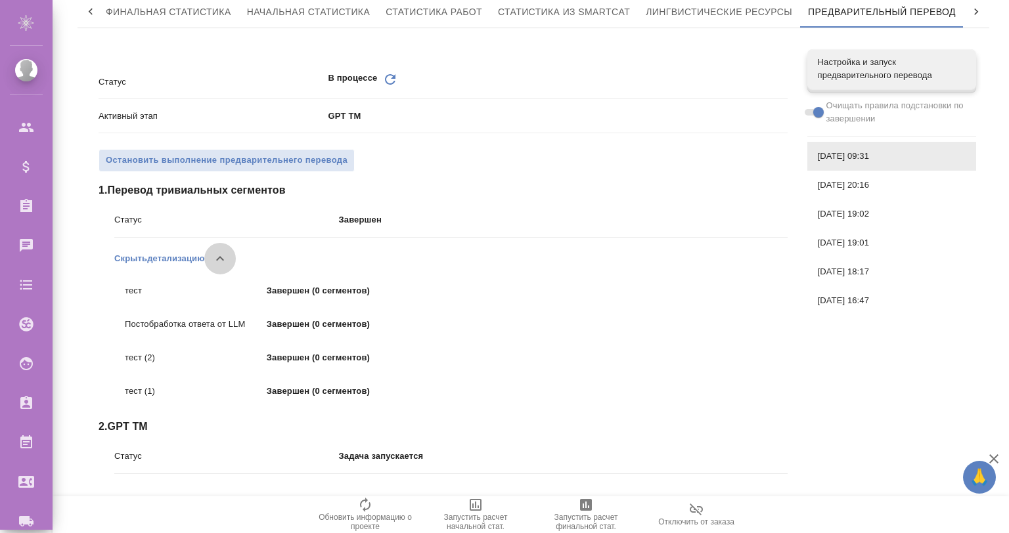
click at [221, 248] on button "button" at bounding box center [220, 259] width 32 height 32
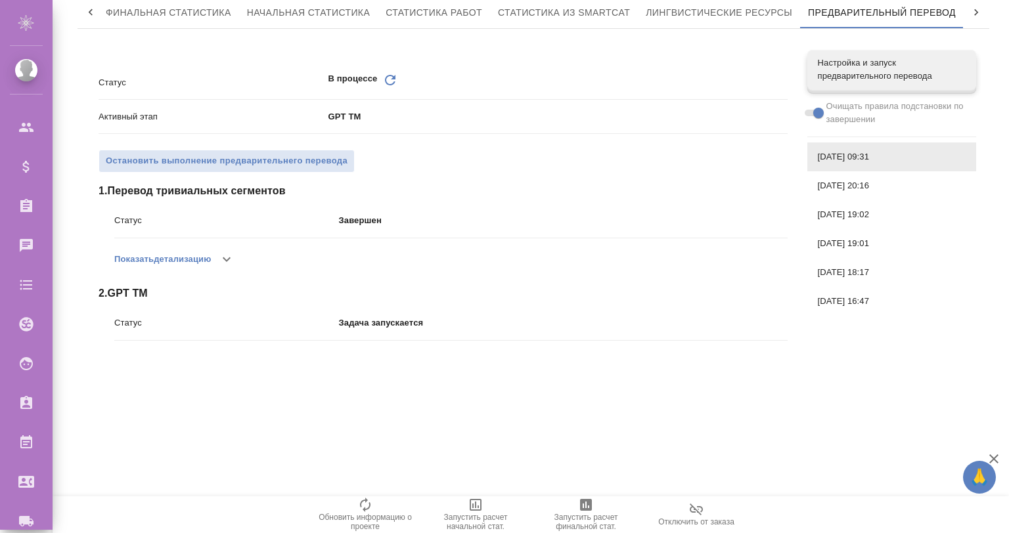
click at [335, 318] on p "Статус" at bounding box center [226, 323] width 225 height 13
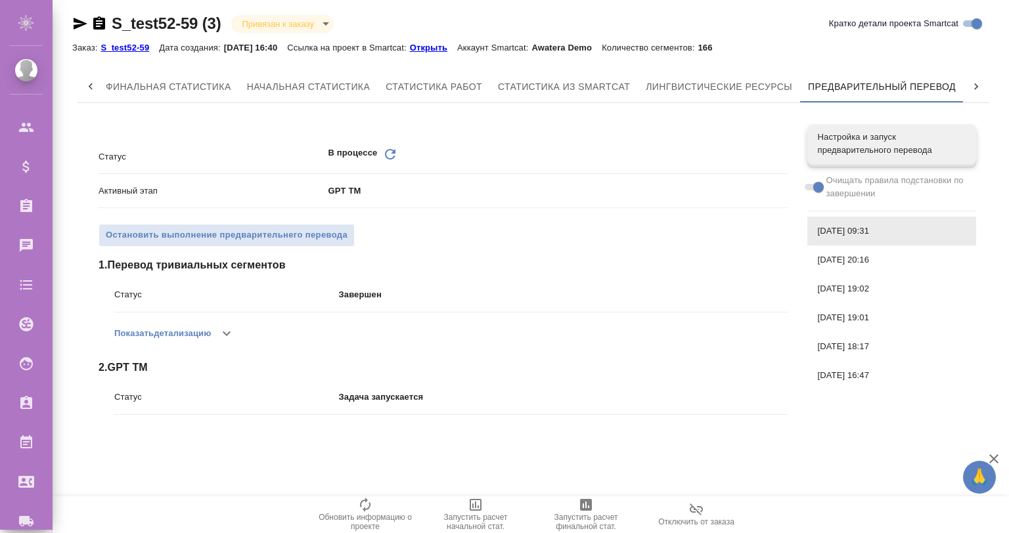
scroll to position [0, 0]
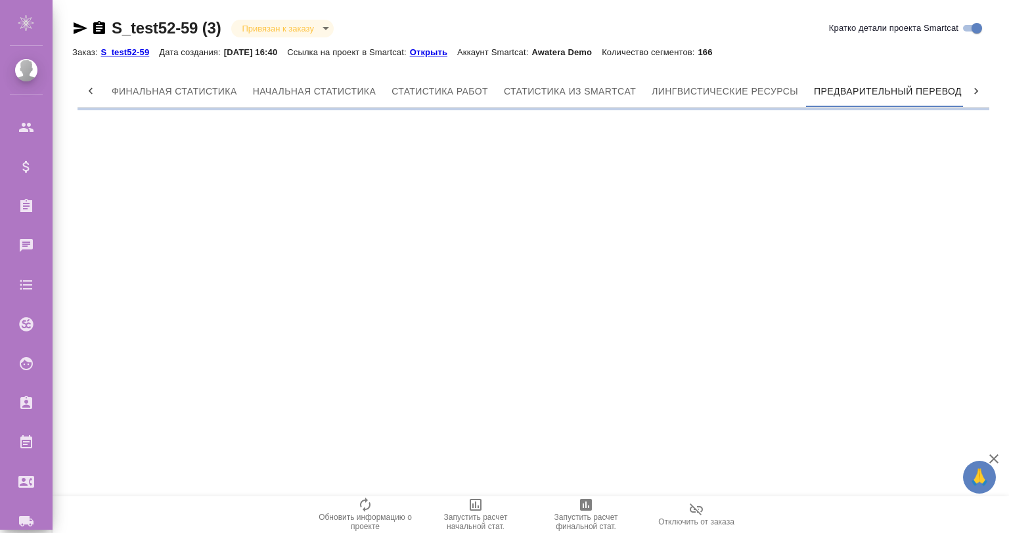
scroll to position [0, 6]
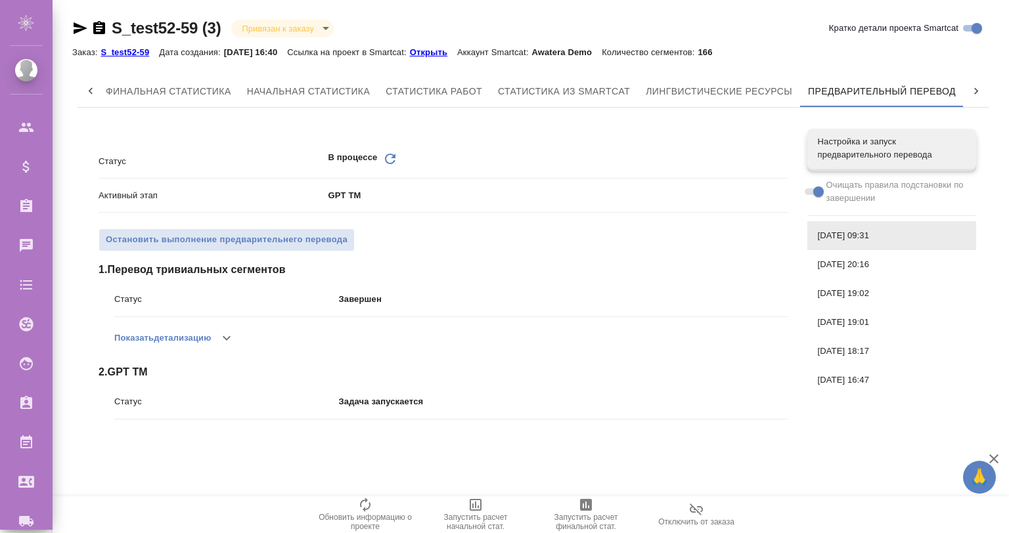
click at [224, 337] on icon "button" at bounding box center [227, 338] width 16 height 16
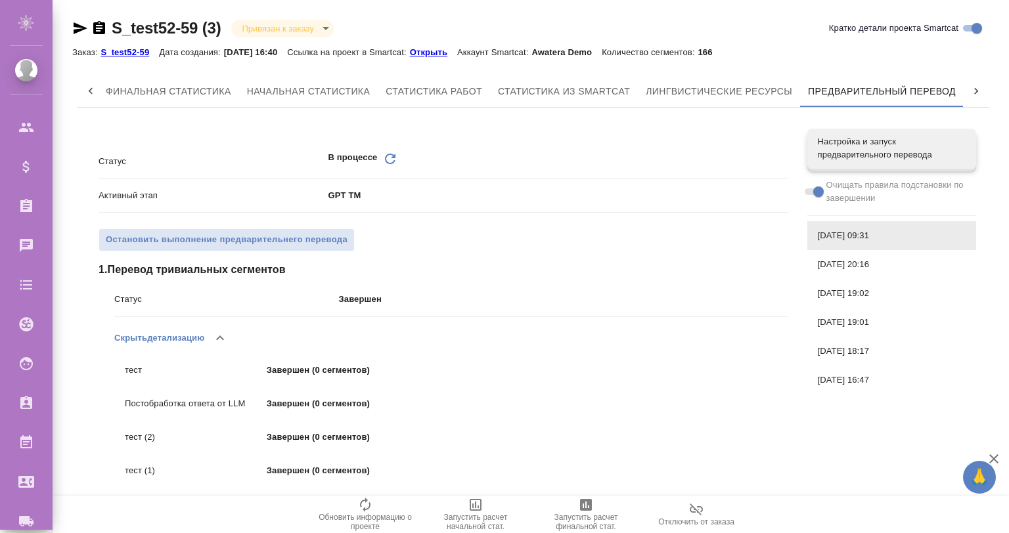
scroll to position [79, 0]
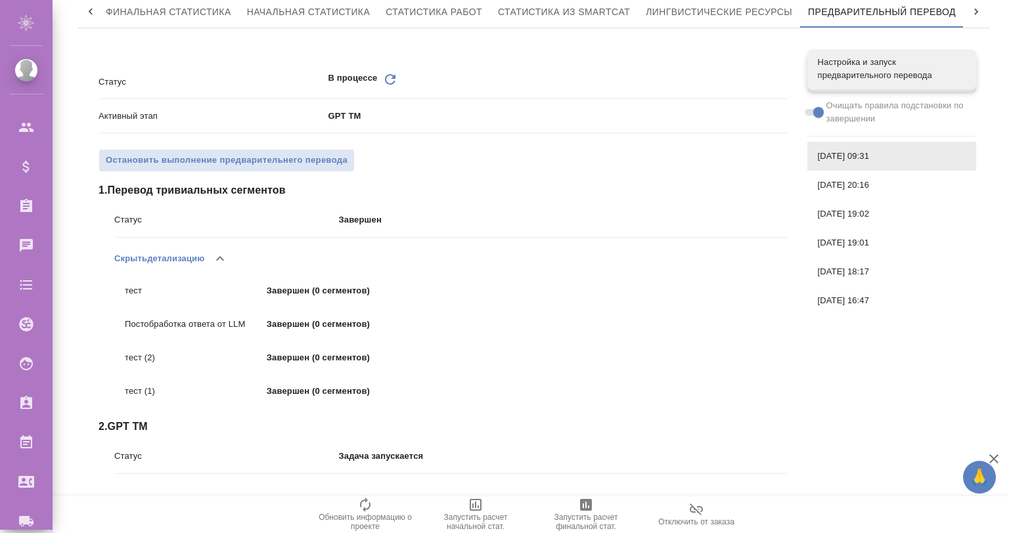
drag, startPoint x: 218, startPoint y: 255, endPoint x: 414, endPoint y: 278, distance: 197.1
click at [375, 271] on div "Скрыть детализацию" at bounding box center [450, 259] width 673 height 32
drag, startPoint x: 259, startPoint y: 349, endPoint x: 404, endPoint y: 371, distance: 146.1
click at [404, 371] on li "тест (2) Завершен (0 сегментов)" at bounding box center [294, 358] width 361 height 33
click at [547, 375] on div "тест Завершен (0 сегментов) Постобработка ответа от LLM Завершен (0 сегментов) …" at bounding box center [450, 342] width 673 height 134
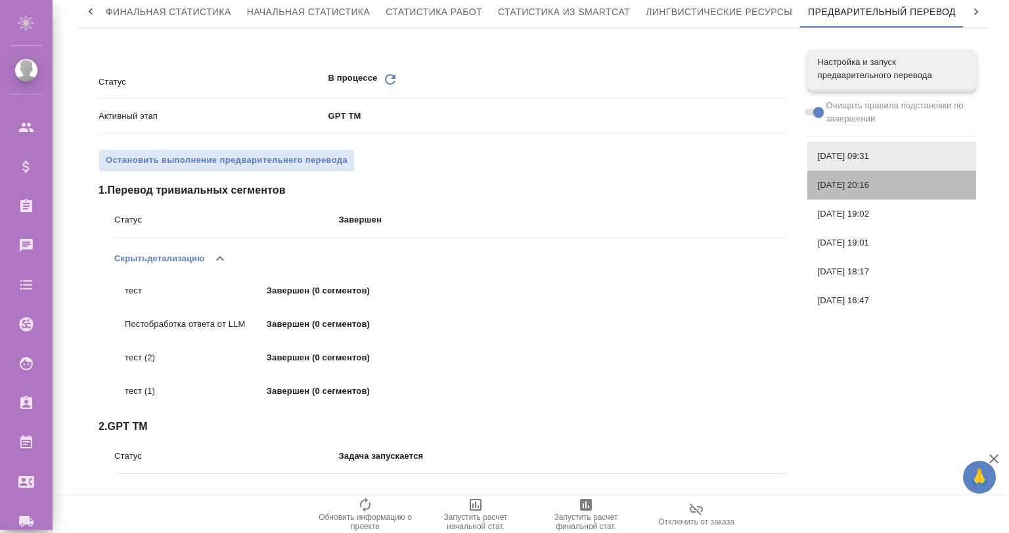
click at [833, 176] on div "[DATE] 20:16" at bounding box center [891, 185] width 169 height 29
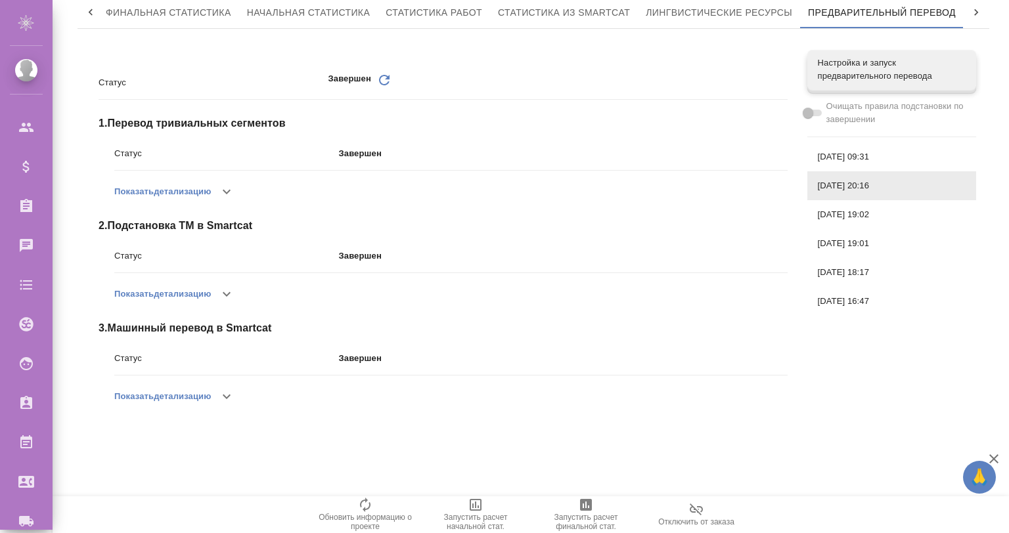
click at [232, 391] on icon "button" at bounding box center [227, 397] width 16 height 16
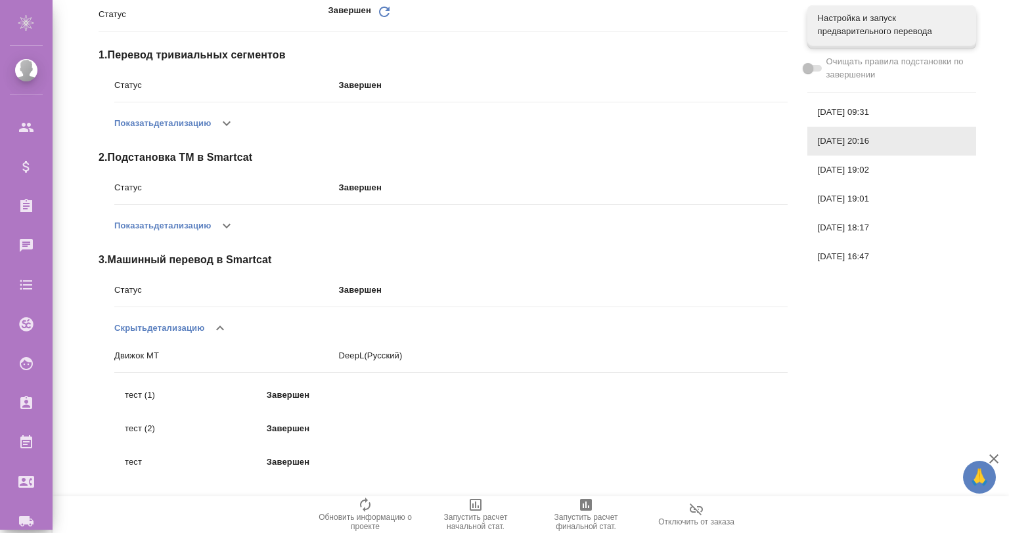
click at [210, 328] on button "button" at bounding box center [220, 329] width 32 height 32
click at [223, 215] on button "button" at bounding box center [227, 226] width 32 height 32
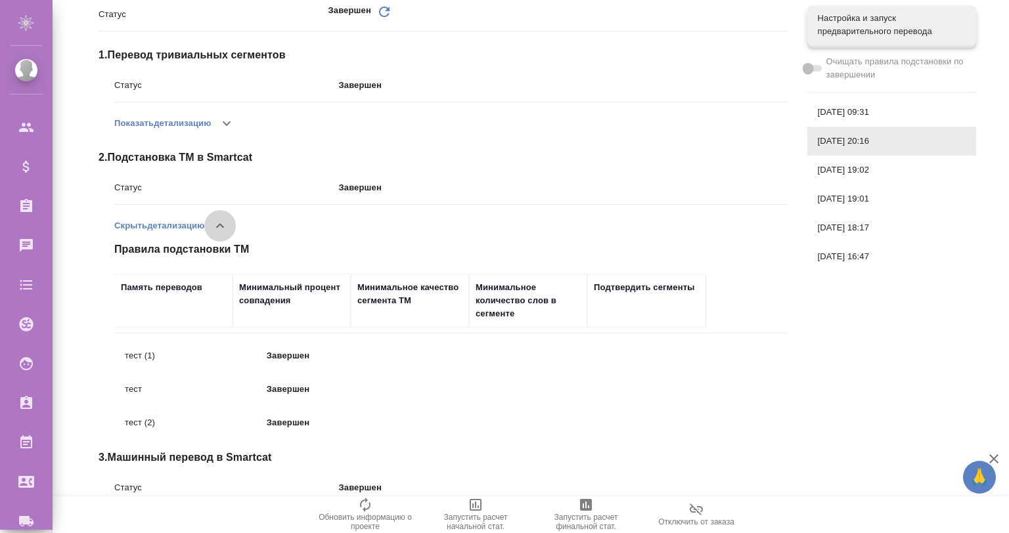
click at [223, 221] on icon "button" at bounding box center [220, 226] width 16 height 16
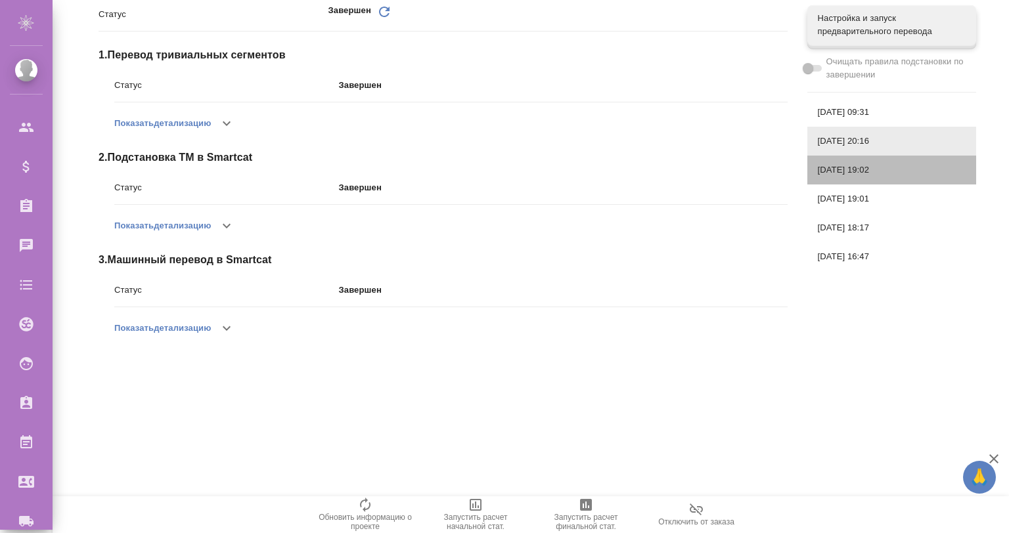
click at [850, 162] on div "26.08.2025, 19:02" at bounding box center [891, 170] width 169 height 29
checkbox input "true"
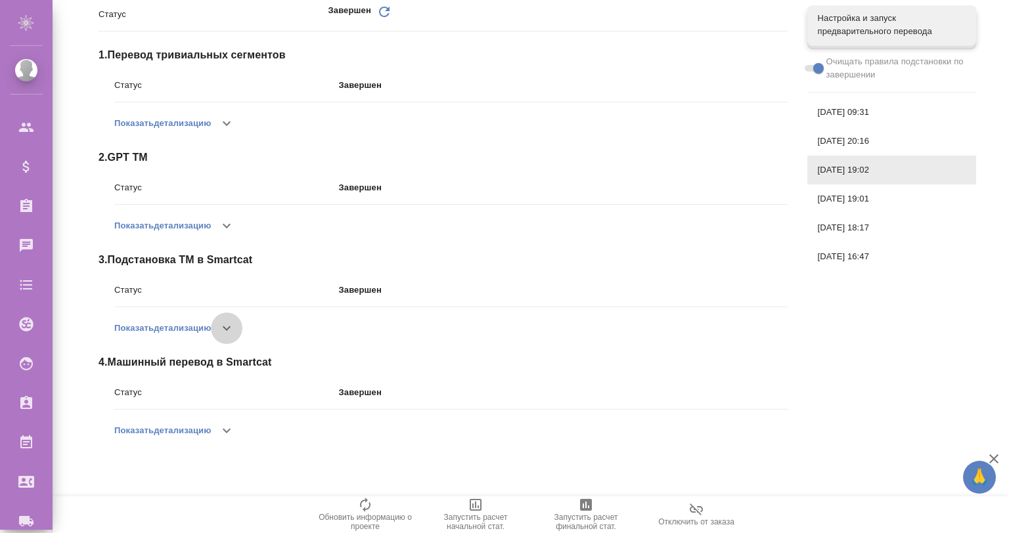
click at [227, 328] on icon "button" at bounding box center [227, 329] width 16 height 16
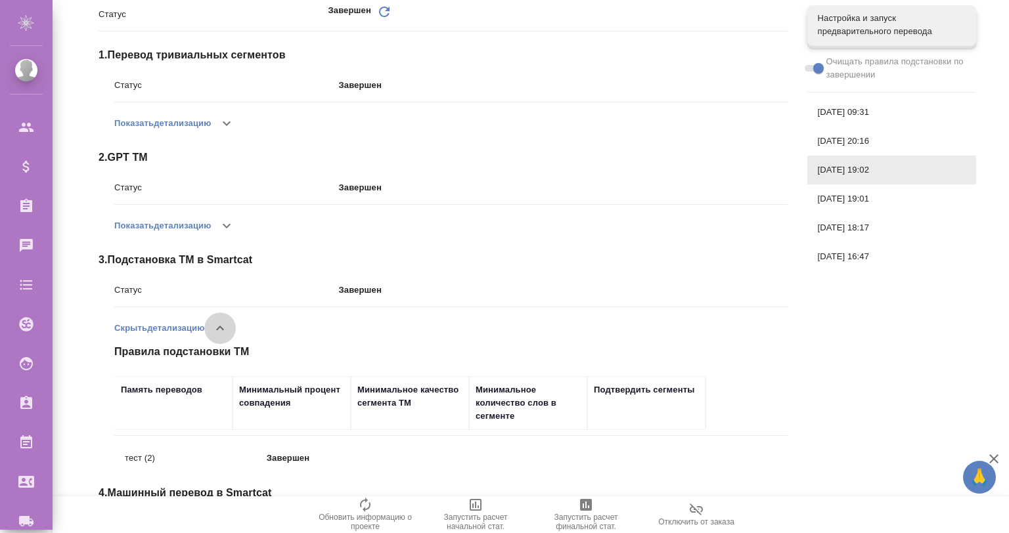
click at [233, 326] on button "button" at bounding box center [220, 329] width 32 height 32
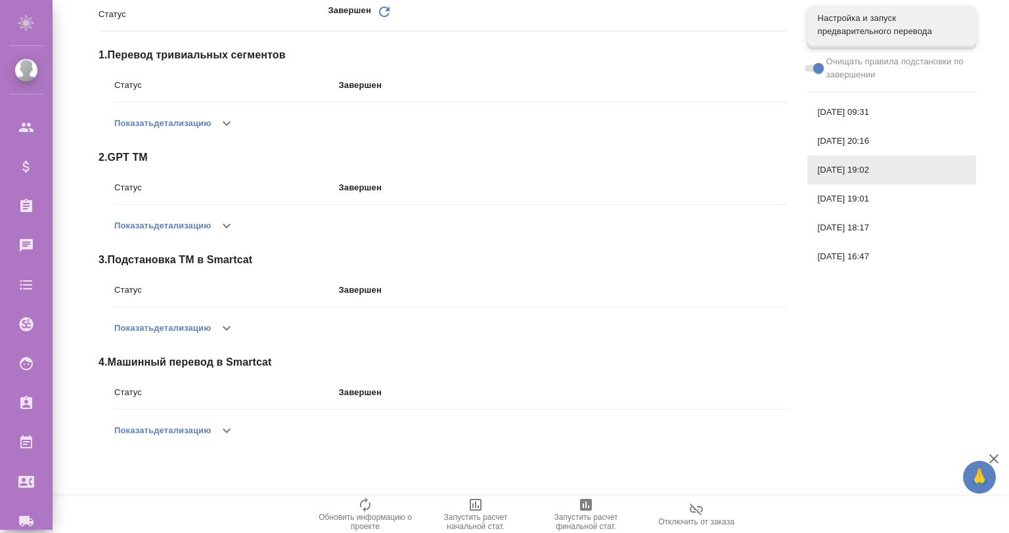
click at [876, 118] on span "12.09.2025, 09:31" at bounding box center [892, 112] width 148 height 13
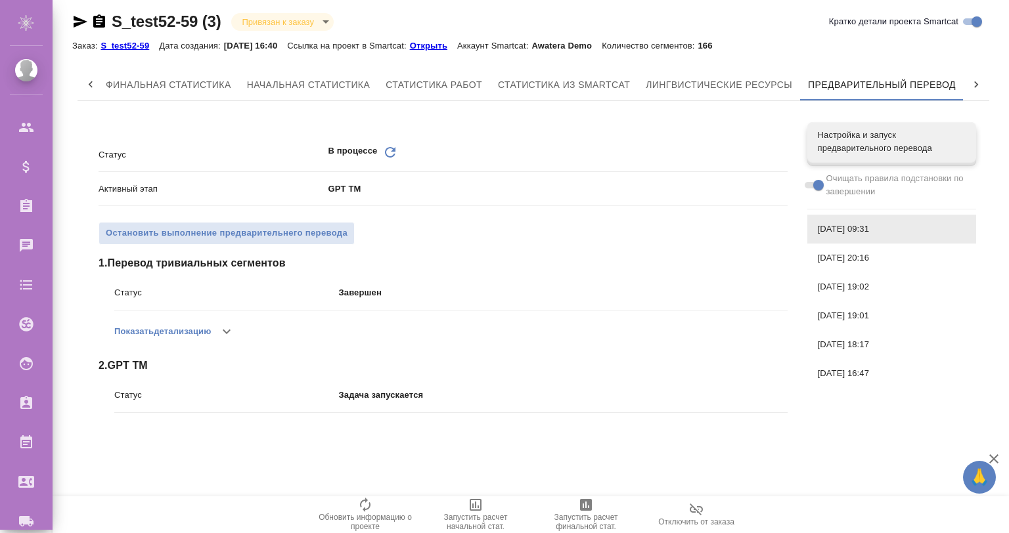
scroll to position [0, 0]
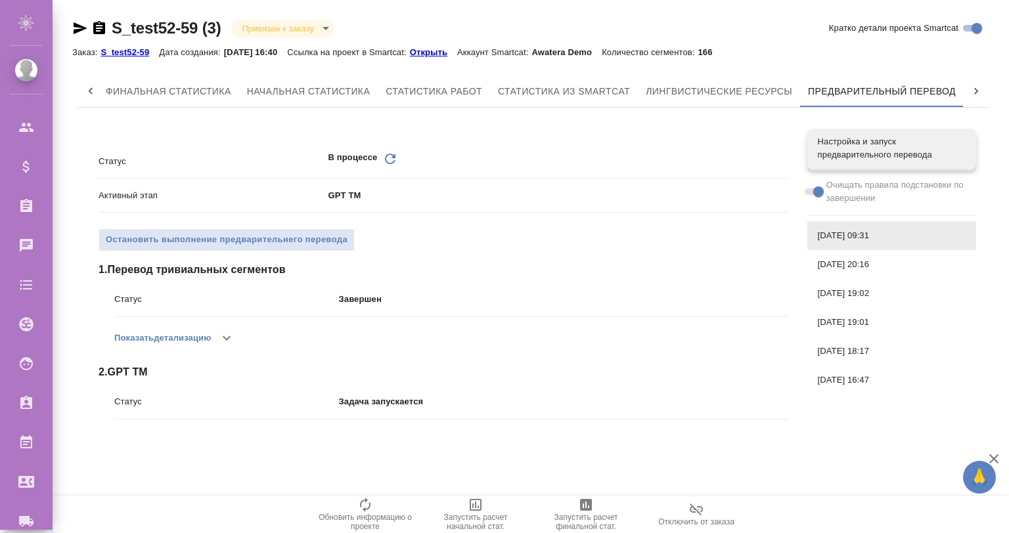
click at [231, 341] on icon "button" at bounding box center [227, 338] width 16 height 16
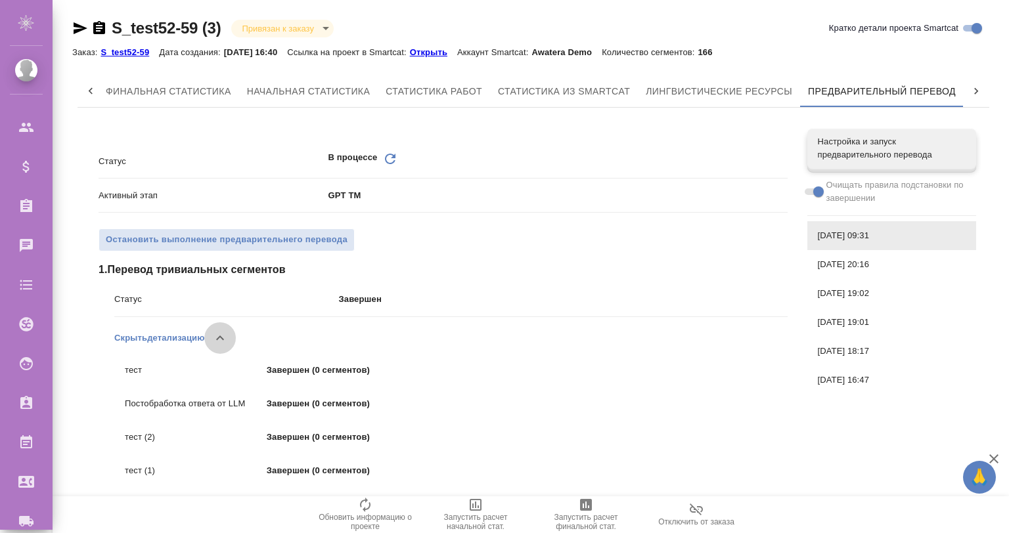
click at [231, 341] on button "button" at bounding box center [220, 338] width 32 height 32
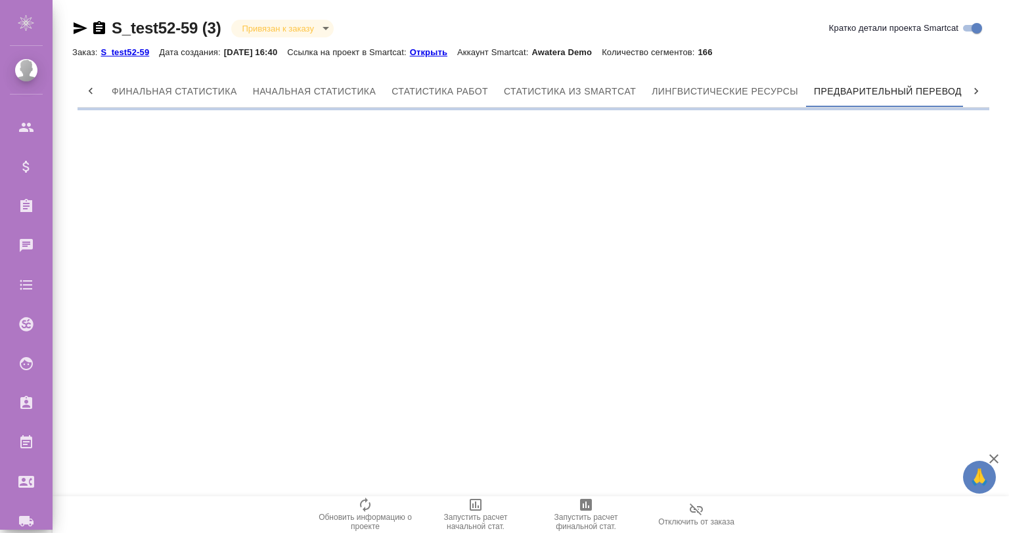
scroll to position [0, 6]
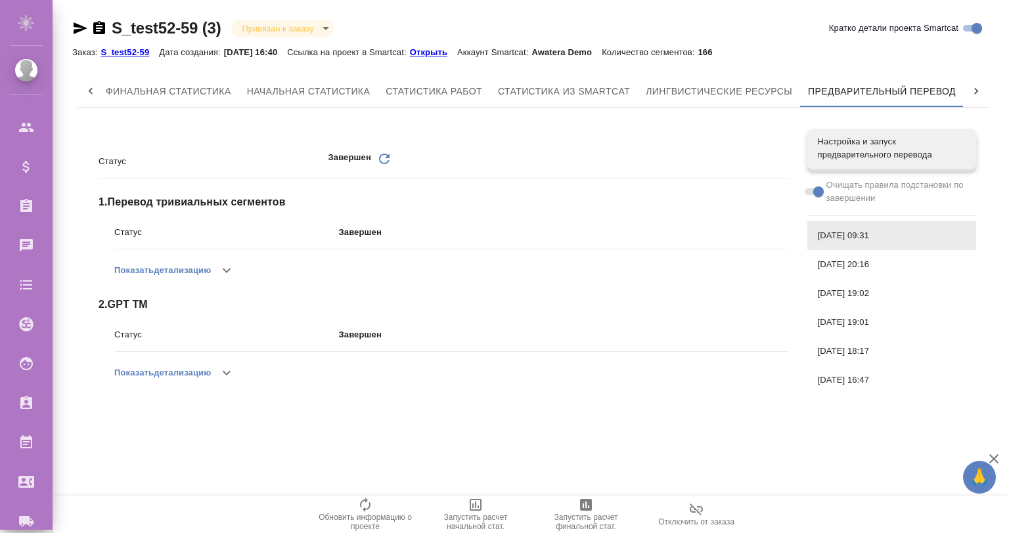
click at [232, 381] on button "button" at bounding box center [227, 373] width 32 height 32
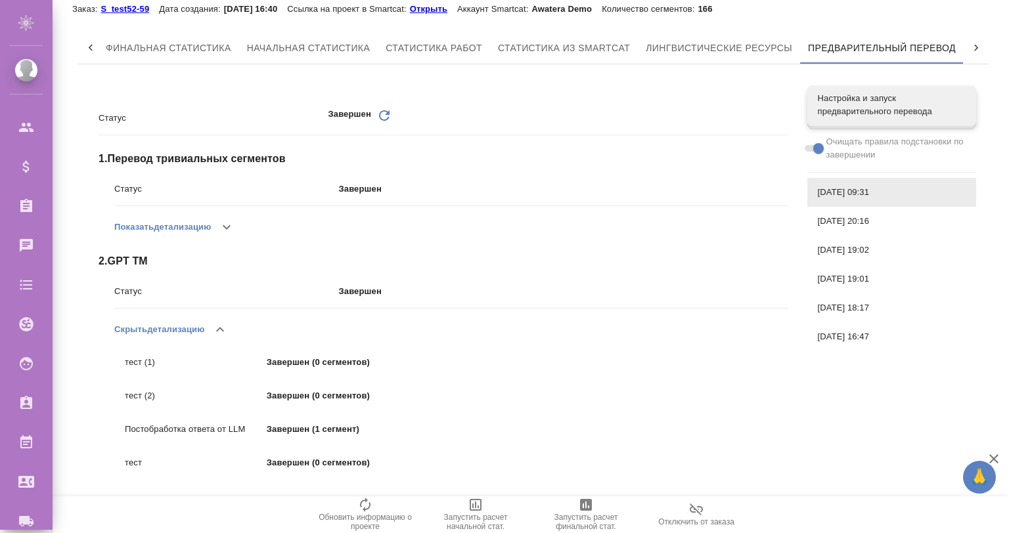
scroll to position [44, 0]
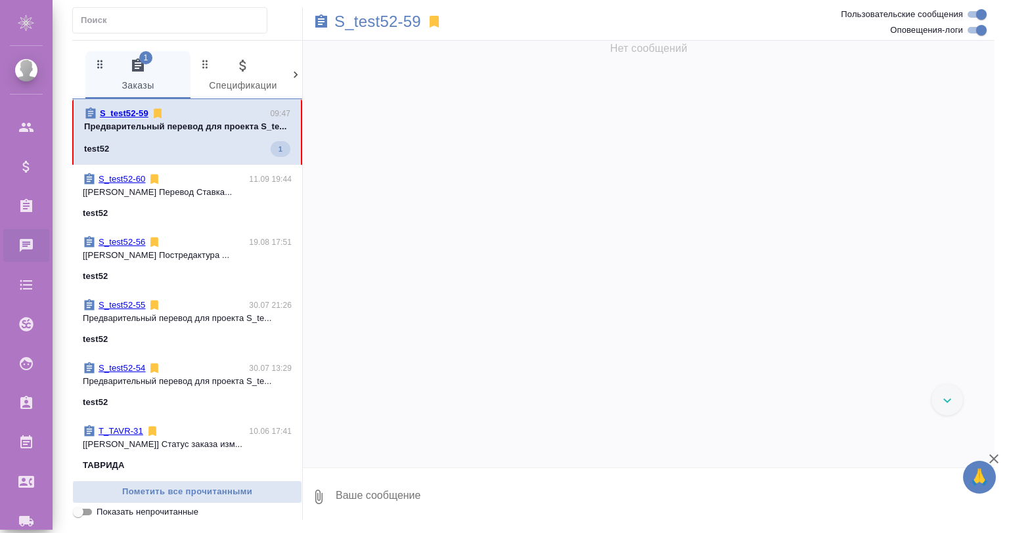
scroll to position [315, 0]
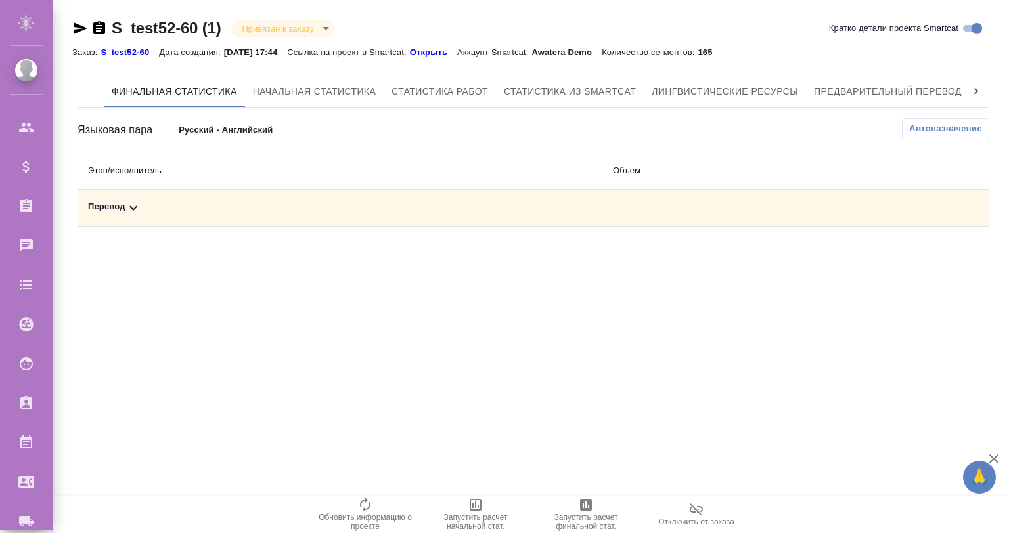
click at [127, 202] on icon at bounding box center [133, 208] width 16 height 16
click at [429, 51] on p "Открыть" at bounding box center [433, 52] width 47 height 10
